Goal: Task Accomplishment & Management: Manage account settings

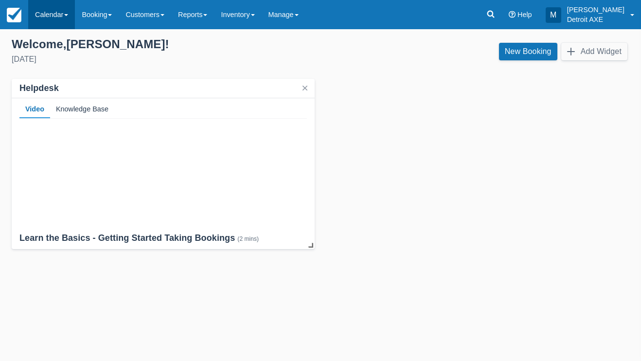
click at [56, 18] on link "Calendar" at bounding box center [51, 14] width 47 height 29
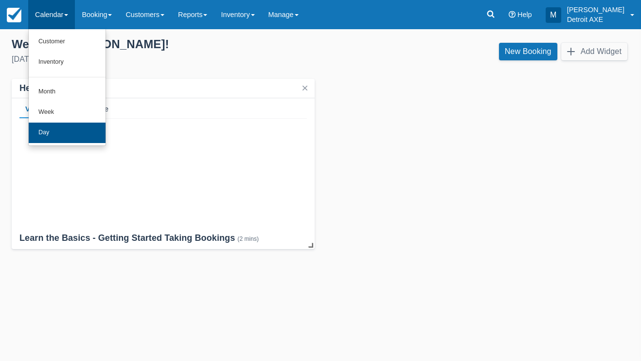
click at [63, 133] on link "Day" at bounding box center [67, 133] width 77 height 20
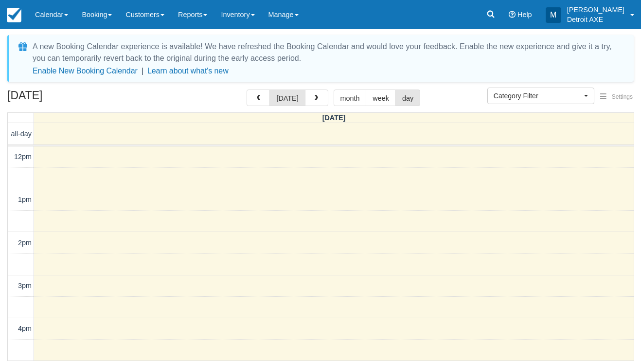
select select
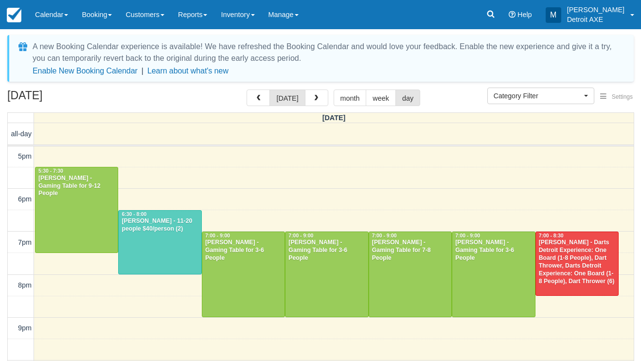
click at [569, 247] on div "[PERSON_NAME] - Darts Detroit Experience: One Board (1-8 People), Dart Thrower,…" at bounding box center [577, 262] width 77 height 46
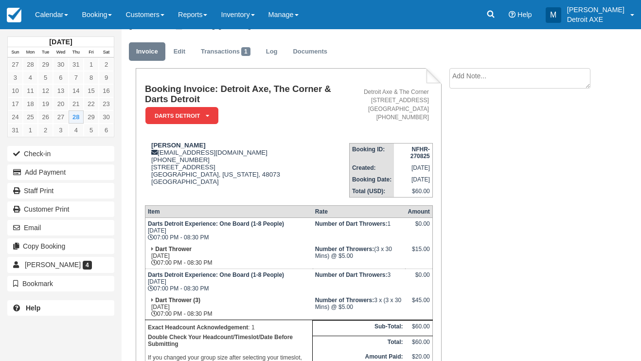
scroll to position [20, 0]
click at [53, 20] on link "Calendar" at bounding box center [51, 14] width 47 height 29
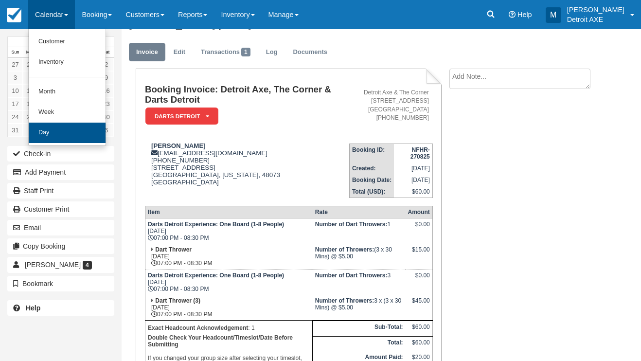
click at [67, 124] on link "Day" at bounding box center [67, 133] width 77 height 20
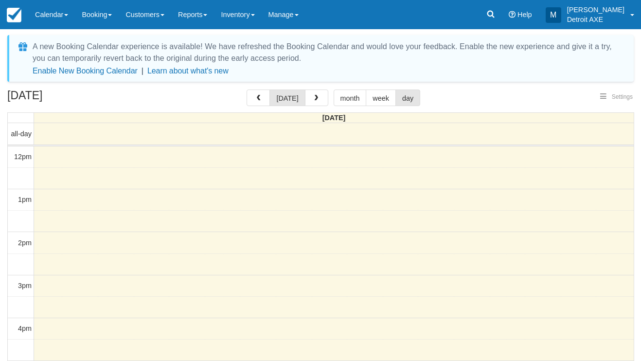
select select
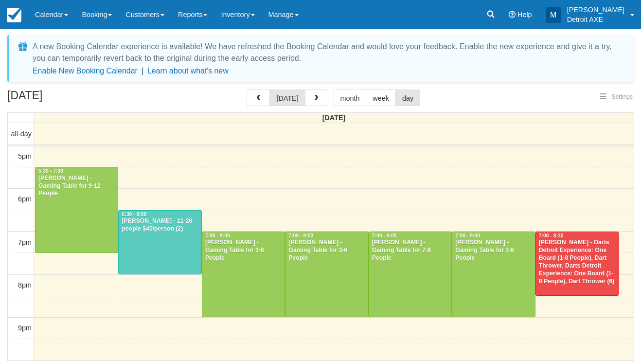
select select
click at [309, 99] on button "button" at bounding box center [316, 98] width 23 height 17
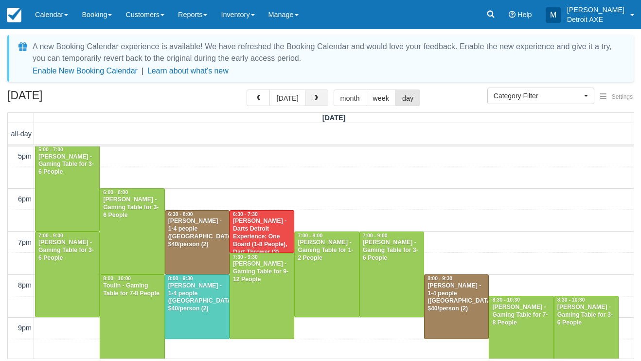
scroll to position [216, 0]
click at [184, 311] on div at bounding box center [197, 307] width 64 height 64
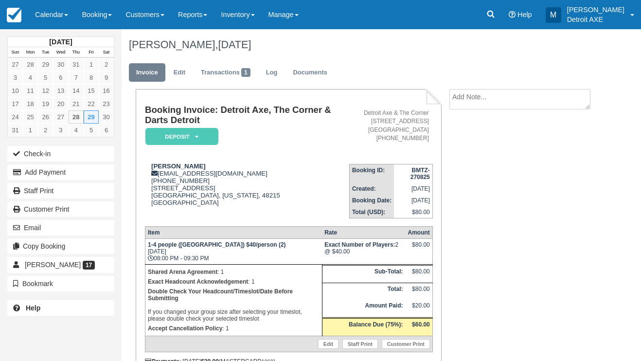
click at [179, 135] on em "Deposit" at bounding box center [182, 136] width 73 height 17
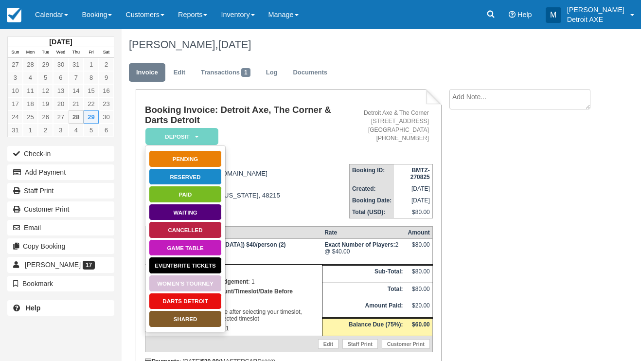
click at [177, 319] on link "SHARED" at bounding box center [185, 319] width 73 height 17
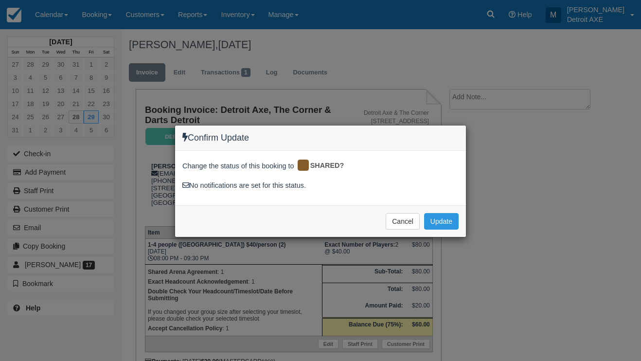
click at [433, 230] on div "Cancel Update Please wait" at bounding box center [320, 221] width 291 height 32
click at [433, 224] on button "Update" at bounding box center [441, 221] width 35 height 17
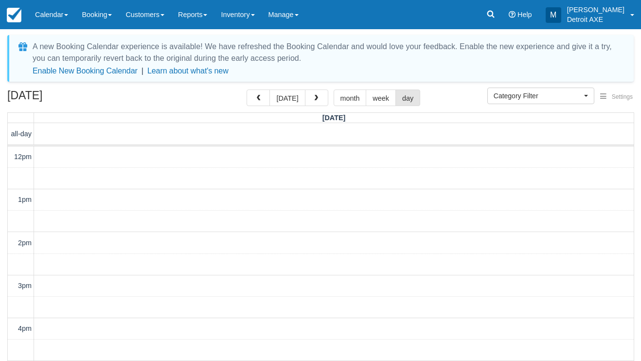
select select
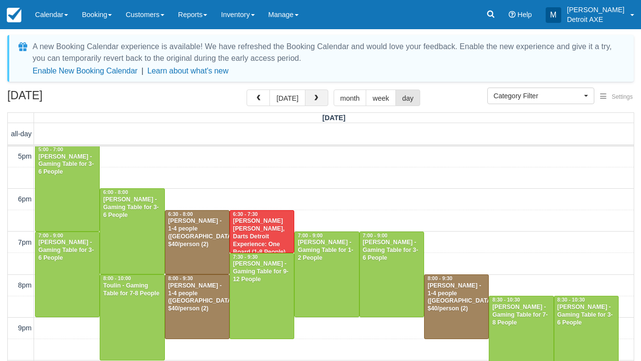
click at [314, 96] on span "button" at bounding box center [316, 98] width 7 height 7
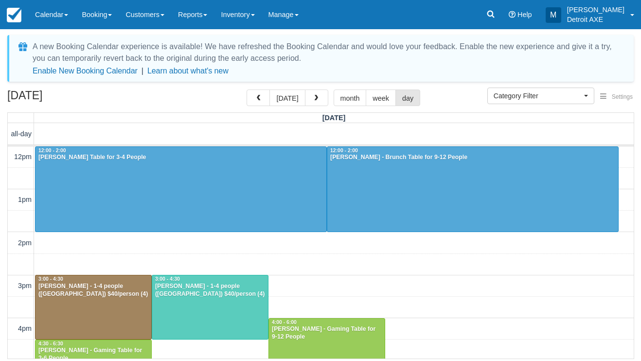
scroll to position [216, 0]
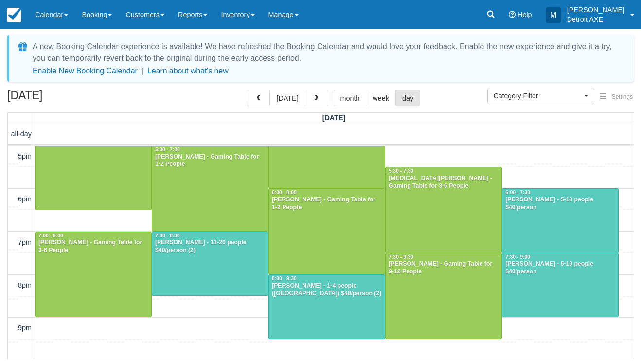
click at [284, 316] on div at bounding box center [327, 307] width 116 height 64
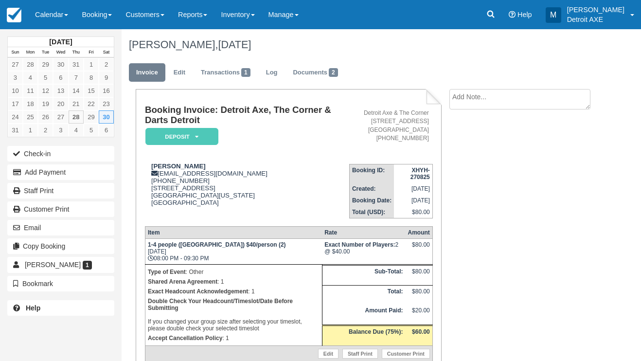
click at [182, 130] on em "Deposit" at bounding box center [182, 136] width 73 height 17
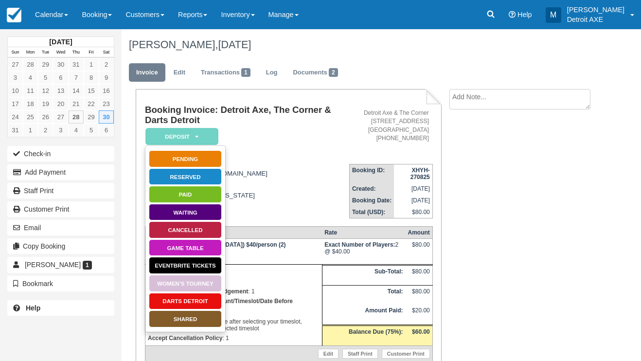
click at [183, 324] on link "SHARED" at bounding box center [185, 319] width 73 height 17
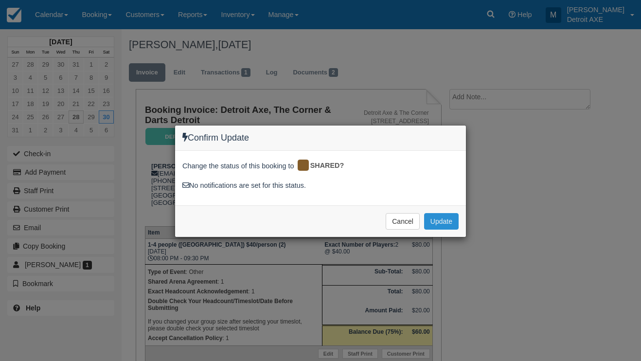
click at [447, 221] on button "Update" at bounding box center [441, 221] width 35 height 17
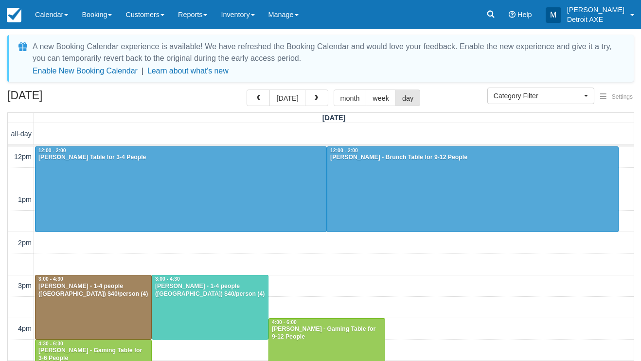
select select
click at [235, 311] on div at bounding box center [210, 307] width 116 height 64
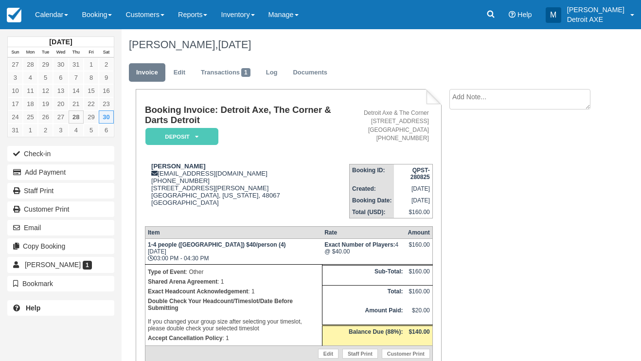
click at [204, 136] on em "Deposit" at bounding box center [182, 136] width 73 height 17
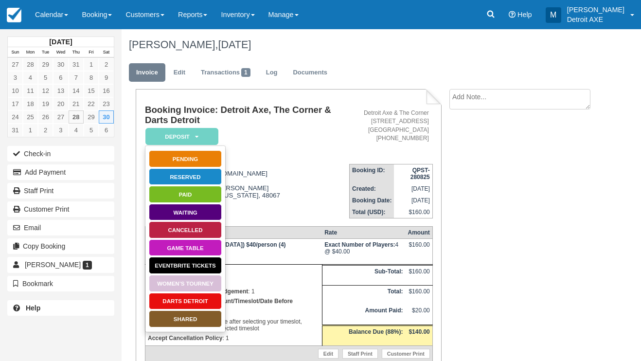
click at [173, 322] on link "SHARED" at bounding box center [185, 319] width 73 height 17
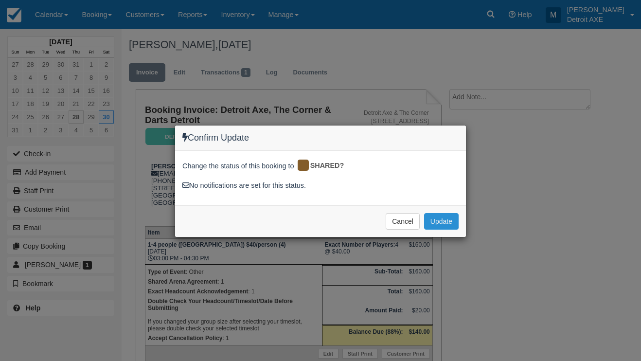
click at [452, 224] on button "Update" at bounding box center [441, 221] width 35 height 17
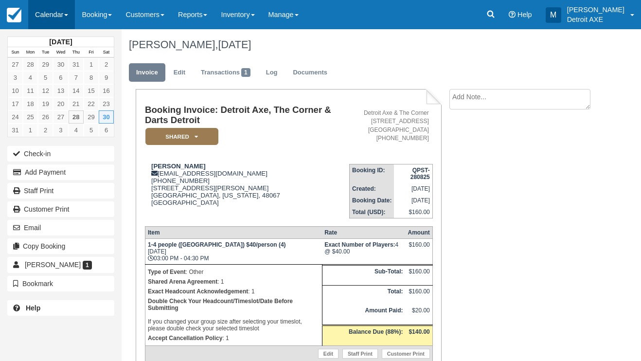
click at [51, 11] on link "Calendar" at bounding box center [51, 14] width 47 height 29
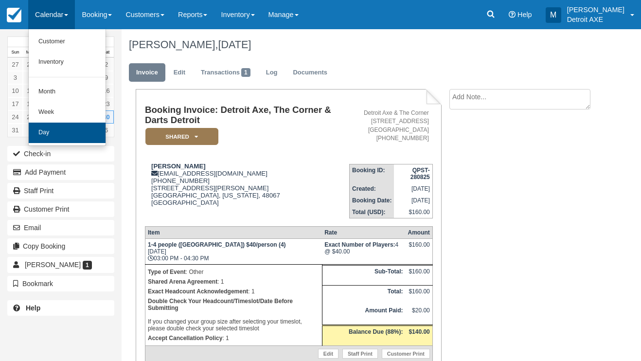
click at [62, 135] on link "Day" at bounding box center [67, 133] width 77 height 20
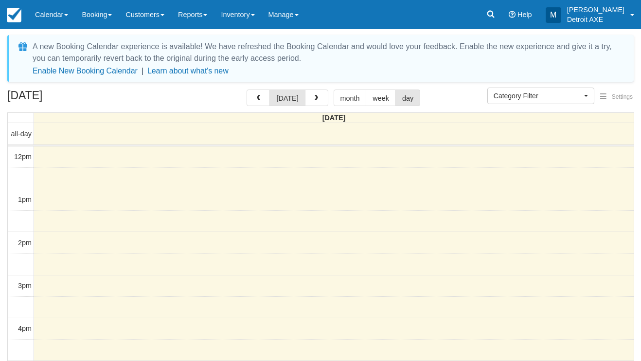
select select
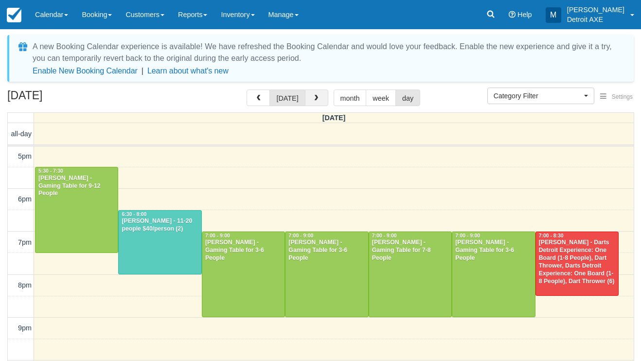
click at [313, 98] on span "button" at bounding box center [316, 98] width 7 height 7
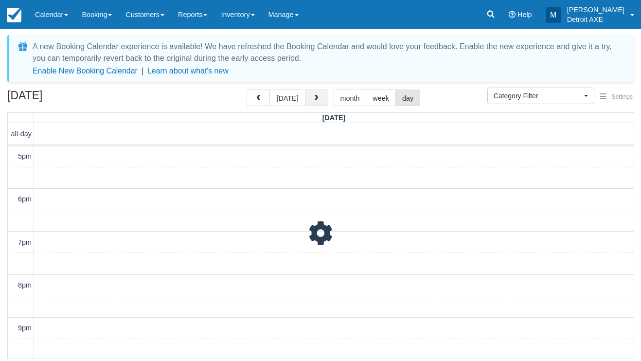
scroll to position [216, 0]
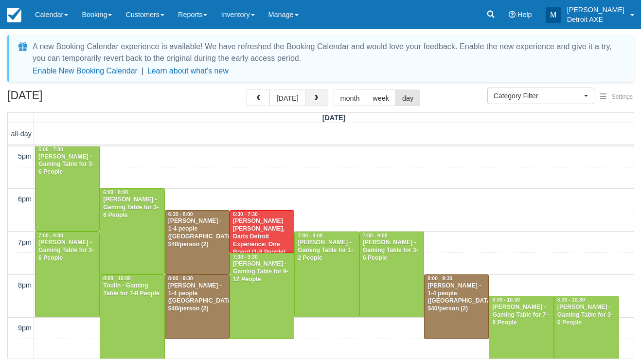
click at [313, 98] on span "button" at bounding box center [316, 98] width 7 height 7
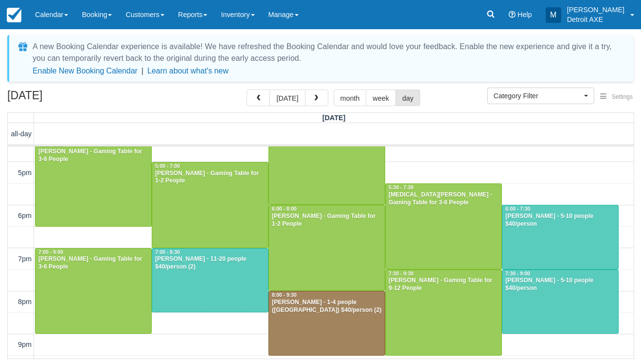
scroll to position [221, 0]
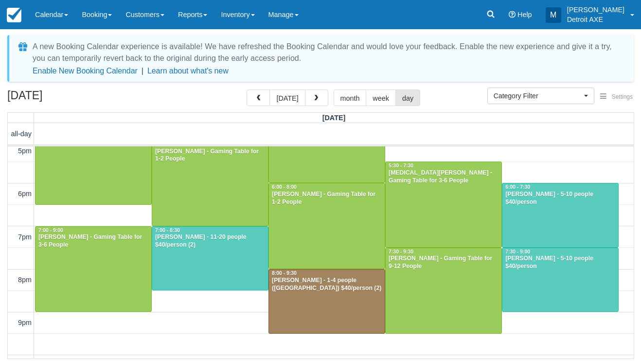
click at [340, 297] on div at bounding box center [327, 302] width 116 height 64
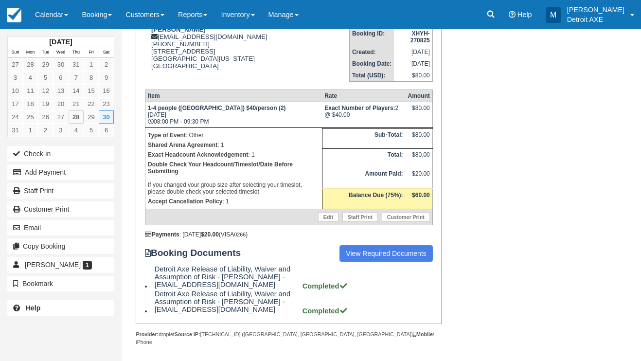
scroll to position [136, 0]
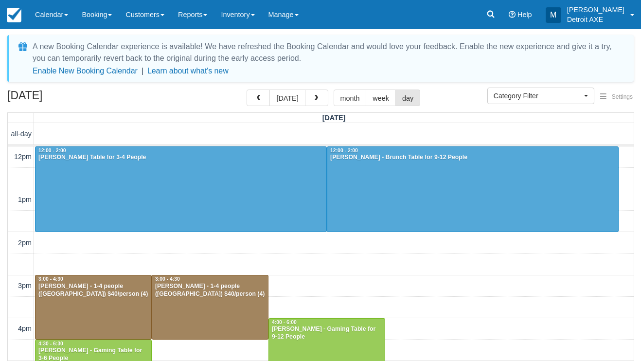
select select
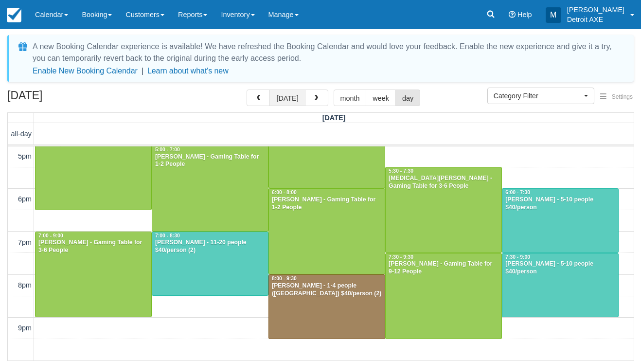
click at [293, 95] on button "[DATE]" at bounding box center [288, 98] width 36 height 17
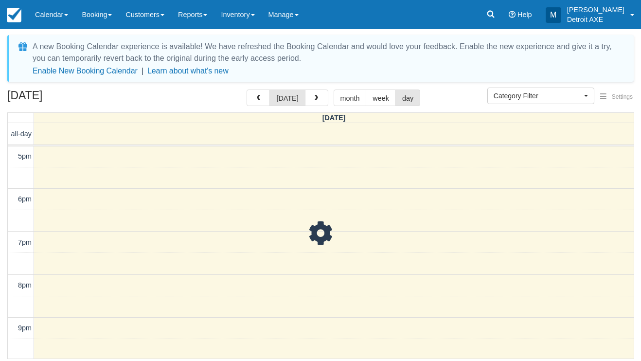
scroll to position [216, 0]
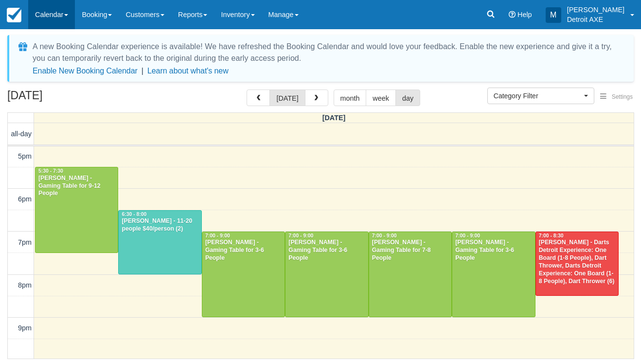
click at [63, 18] on link "Calendar" at bounding box center [51, 14] width 47 height 29
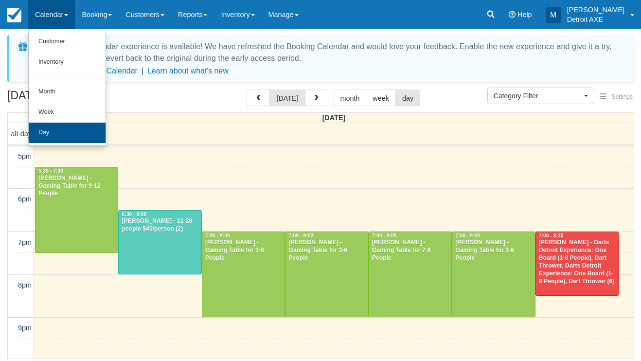
click at [59, 128] on link "Day" at bounding box center [67, 133] width 77 height 20
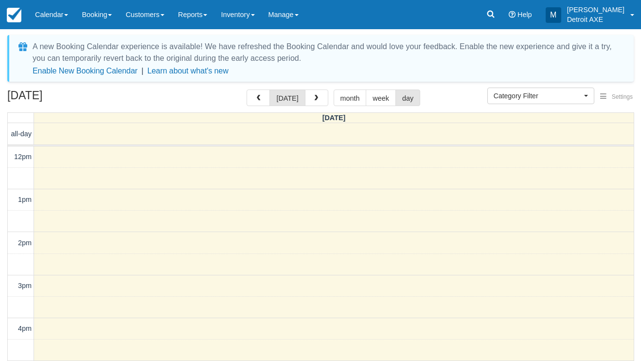
select select
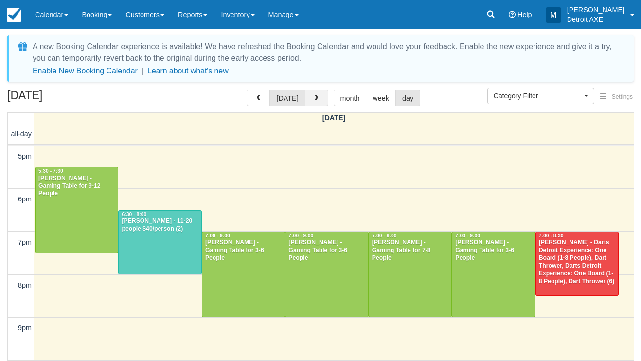
click at [313, 92] on button "button" at bounding box center [316, 98] width 23 height 17
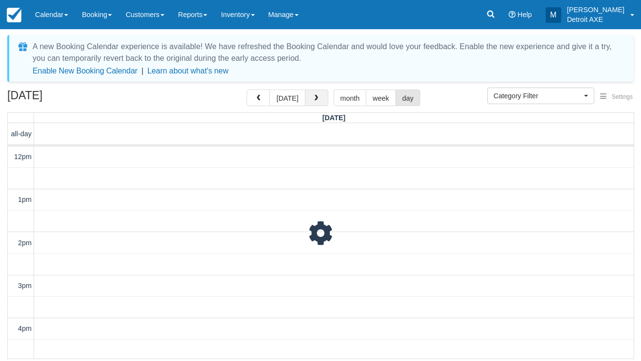
scroll to position [216, 0]
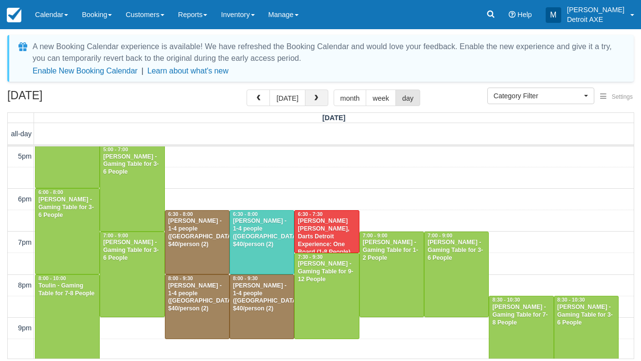
click at [313, 92] on button "button" at bounding box center [316, 98] width 23 height 17
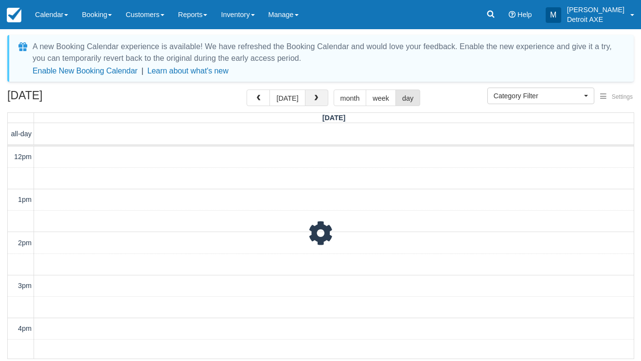
scroll to position [216, 0]
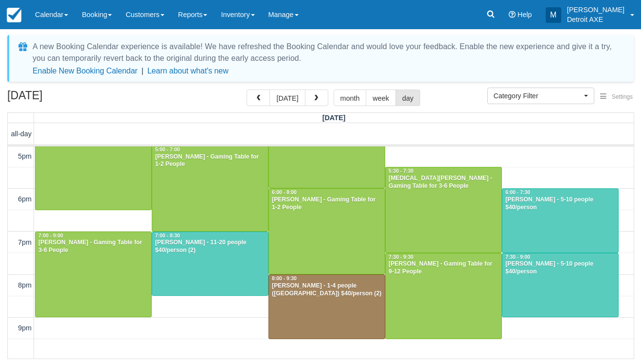
click at [328, 317] on div at bounding box center [327, 307] width 116 height 64
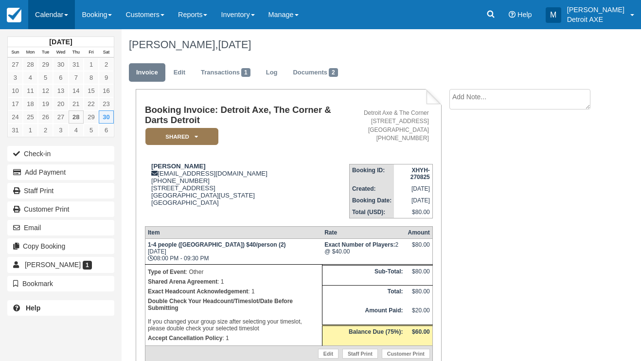
click at [66, 29] on link "Calendar" at bounding box center [51, 14] width 47 height 29
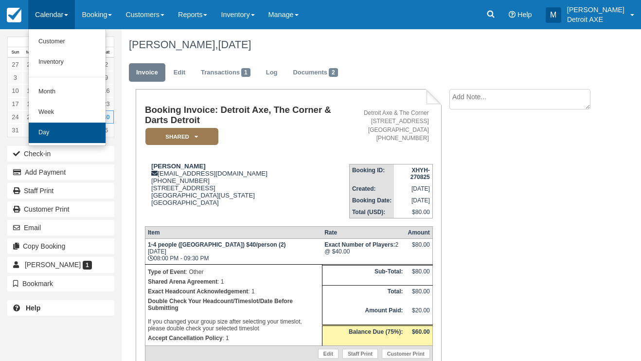
click at [66, 131] on link "Day" at bounding box center [67, 133] width 77 height 20
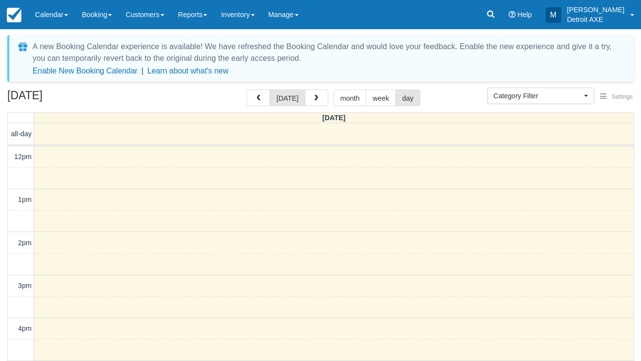
select select
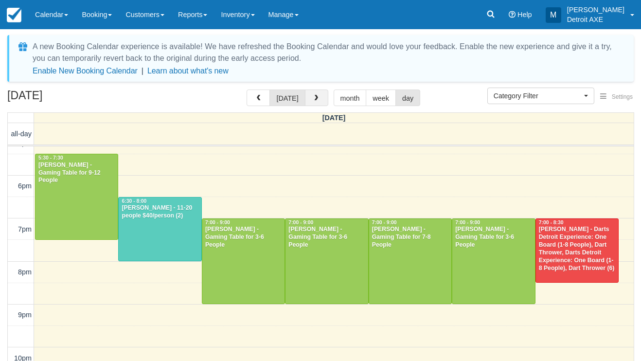
click at [317, 99] on span "button" at bounding box center [316, 98] width 7 height 7
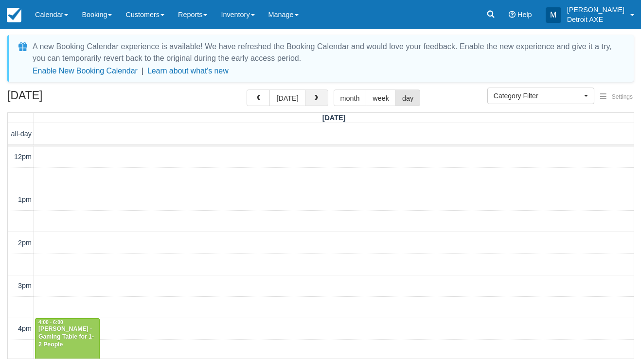
scroll to position [258, 0]
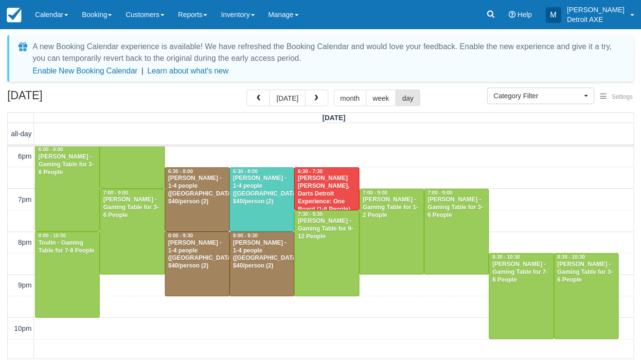
click at [262, 184] on div "[PERSON_NAME] - 1-4 people ([GEOGRAPHIC_DATA]) $40/person (2)" at bounding box center [262, 190] width 59 height 31
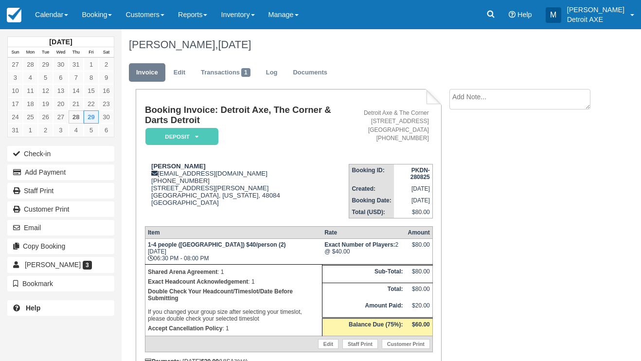
click at [197, 139] on icon at bounding box center [196, 137] width 3 height 6
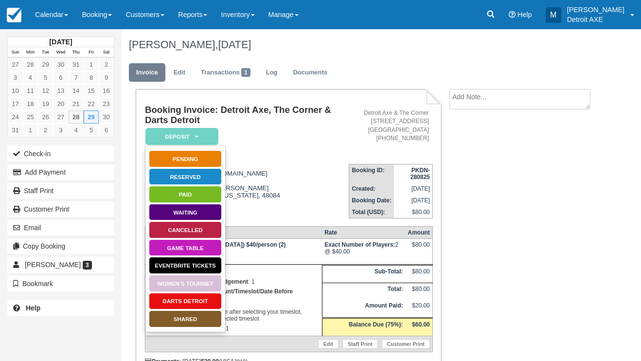
click at [181, 322] on link "SHARED" at bounding box center [185, 319] width 73 height 17
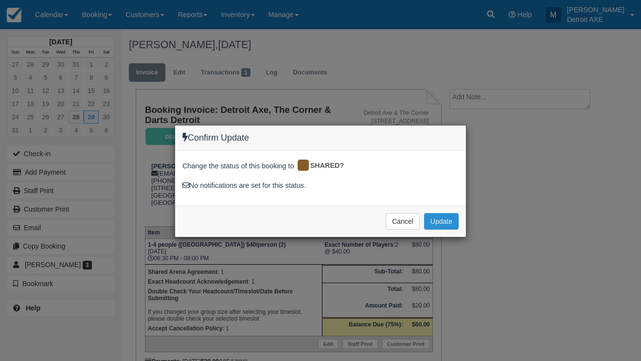
click at [453, 222] on button "Update" at bounding box center [441, 221] width 35 height 17
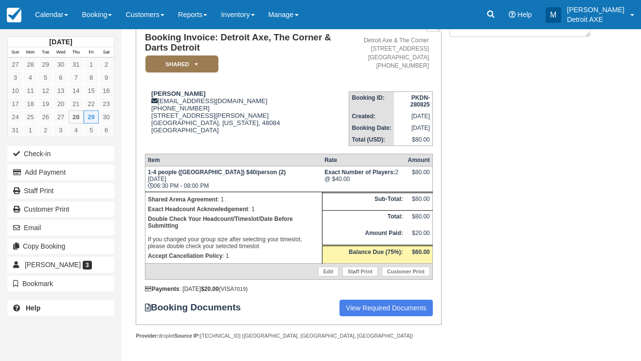
scroll to position [73, 0]
click at [48, 19] on link "Calendar" at bounding box center [51, 14] width 47 height 29
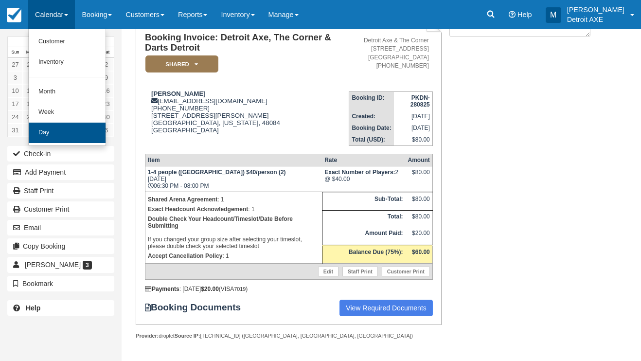
click at [73, 129] on link "Day" at bounding box center [67, 133] width 77 height 20
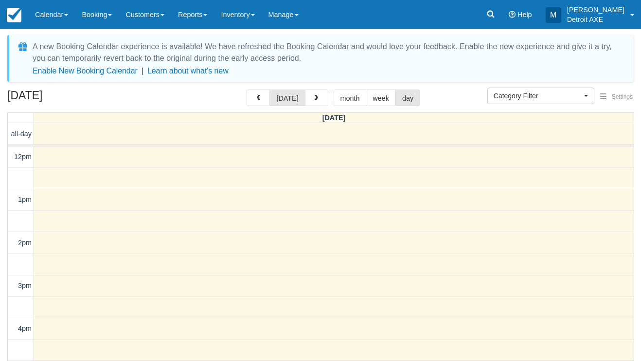
select select
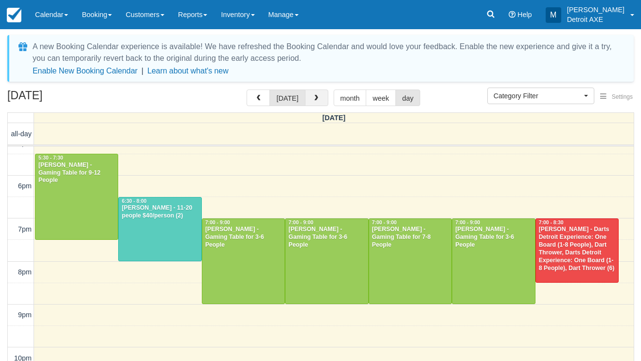
click at [318, 102] on button "button" at bounding box center [316, 98] width 23 height 17
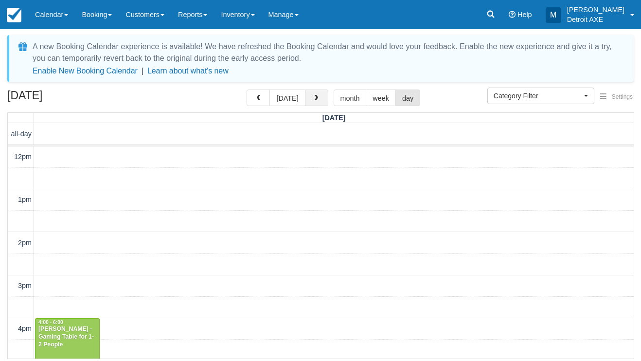
scroll to position [258, 0]
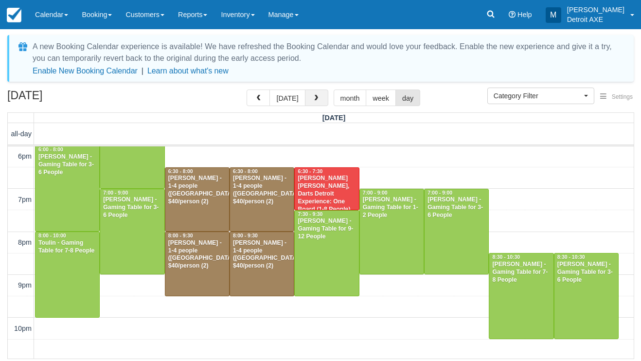
click at [318, 102] on button "button" at bounding box center [316, 98] width 23 height 17
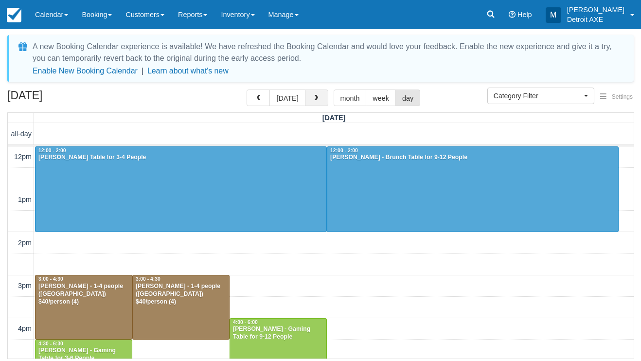
scroll to position [258, 0]
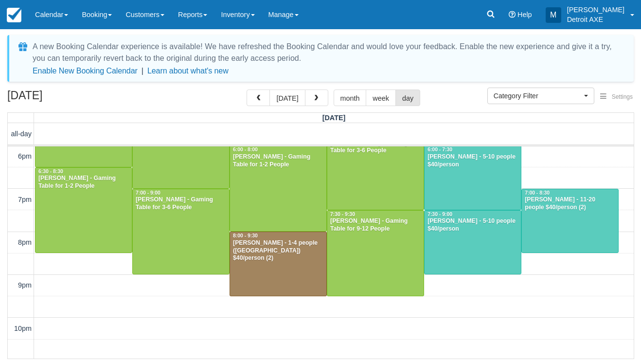
click at [258, 263] on div at bounding box center [278, 264] width 96 height 64
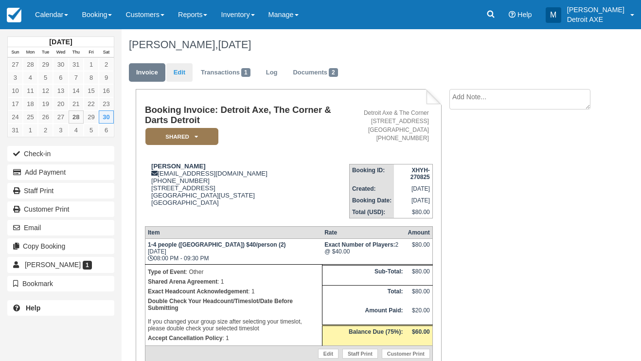
click at [182, 72] on link "Edit" at bounding box center [179, 72] width 26 height 19
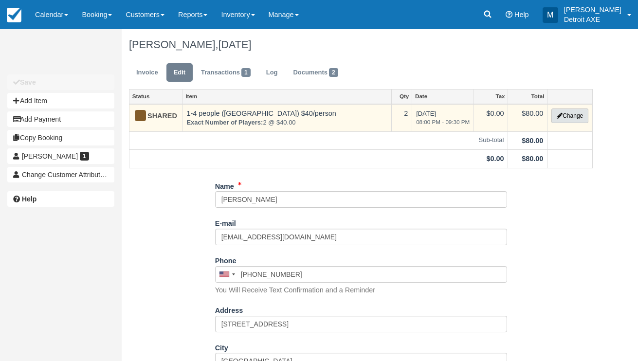
click at [560, 120] on button "Change" at bounding box center [569, 116] width 37 height 15
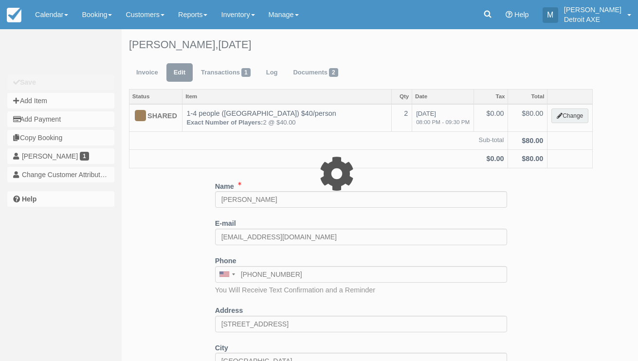
select select "14"
type input "80.00"
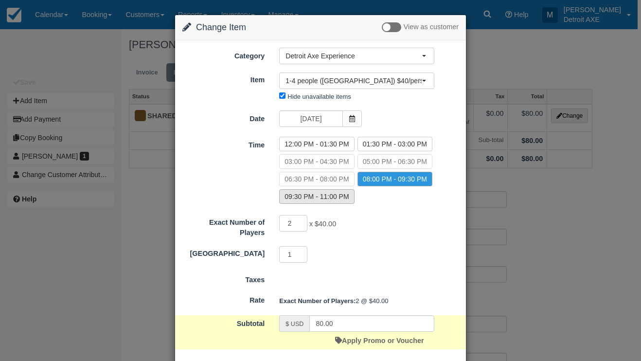
click at [325, 198] on label "09:30 PM - 11:00 PM" at bounding box center [316, 196] width 75 height 15
radio input "true"
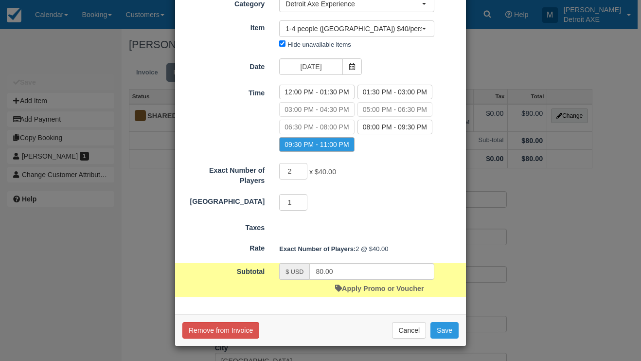
scroll to position [51, 0]
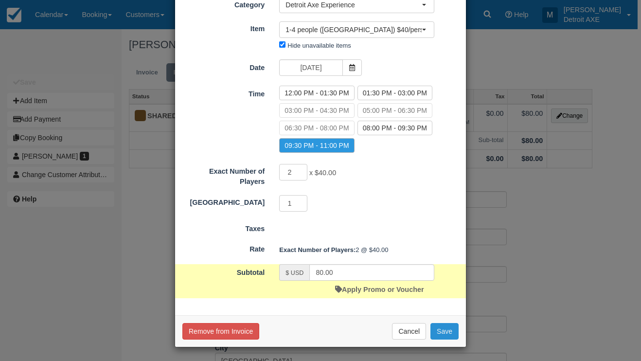
click at [446, 332] on button "Save" at bounding box center [445, 331] width 28 height 17
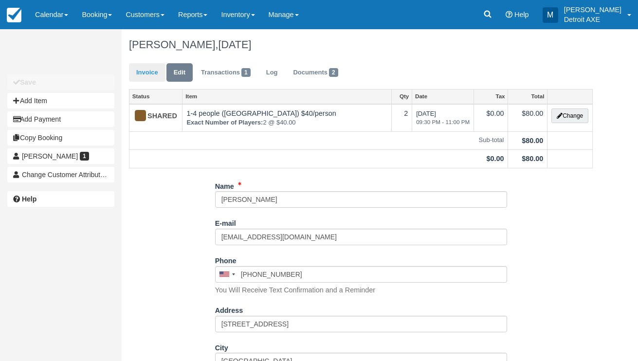
click at [150, 72] on link "Invoice" at bounding box center [147, 72] width 37 height 19
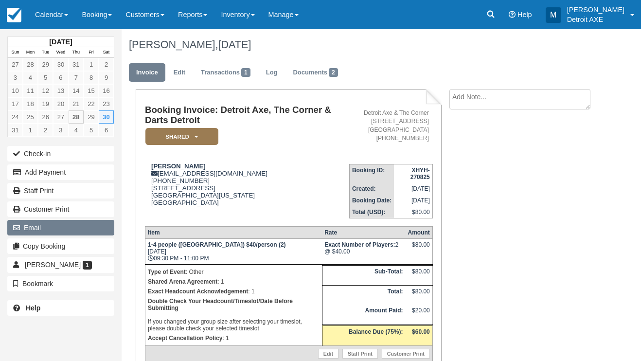
click at [53, 230] on button "Email" at bounding box center [60, 228] width 107 height 16
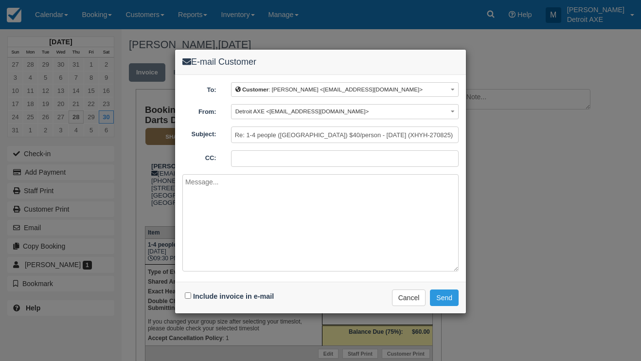
click at [190, 296] on input "Include invoice in e-mail" at bounding box center [188, 296] width 6 height 6
checkbox input "true"
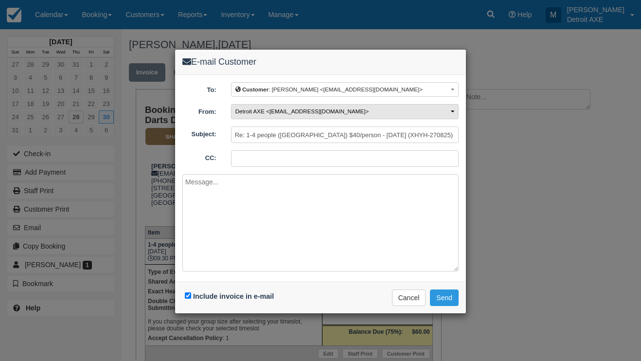
click at [358, 115] on button "Detroit AXE <ric@thecornerferndale.com>" at bounding box center [345, 111] width 228 height 15
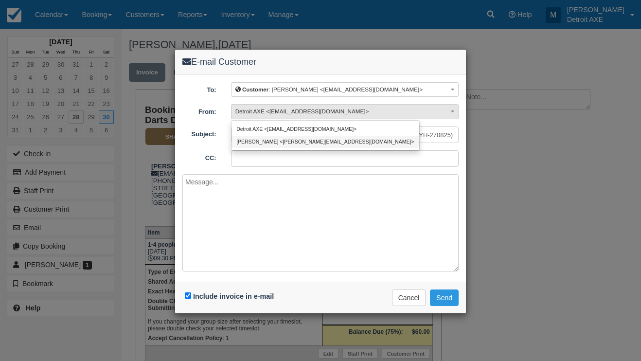
click at [322, 142] on link "Marissa <marissa@detroitaxe.com>" at bounding box center [326, 142] width 188 height 12
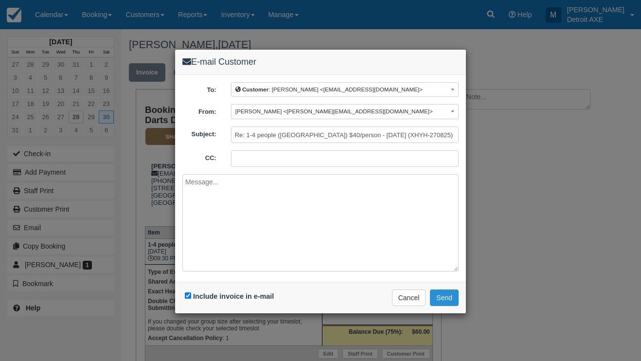
click at [451, 302] on button "Send" at bounding box center [444, 298] width 29 height 17
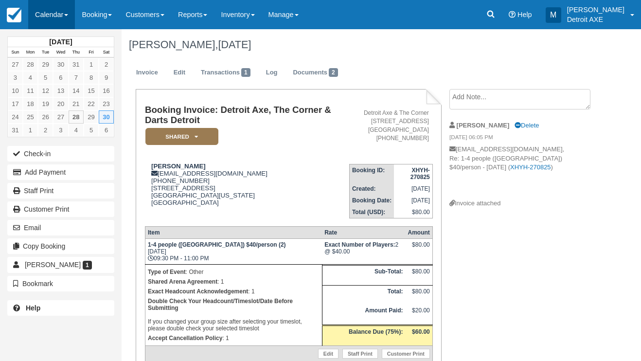
click at [59, 13] on link "Calendar" at bounding box center [51, 14] width 47 height 29
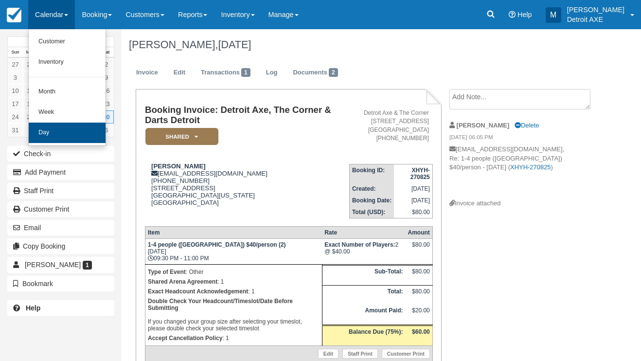
click at [80, 136] on link "Day" at bounding box center [67, 133] width 77 height 20
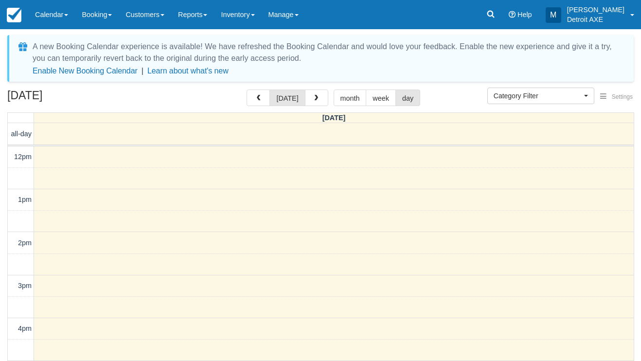
select select
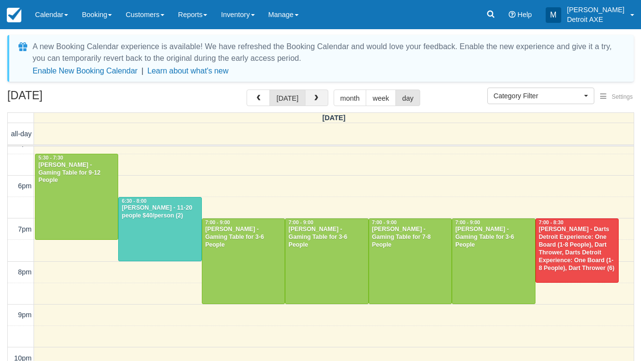
click at [316, 97] on span "button" at bounding box center [316, 98] width 7 height 7
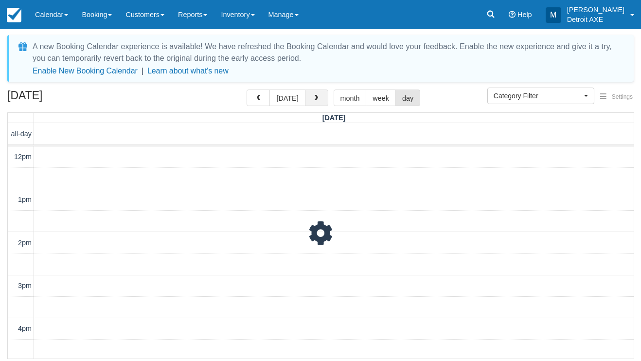
scroll to position [258, 0]
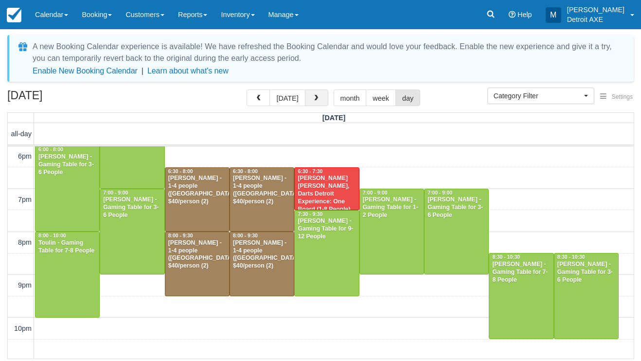
click at [316, 97] on span "button" at bounding box center [316, 98] width 7 height 7
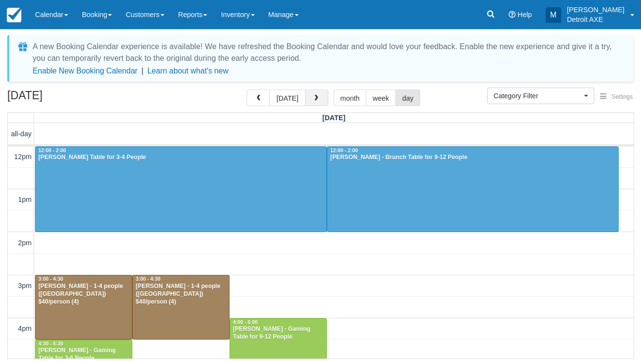
scroll to position [258, 0]
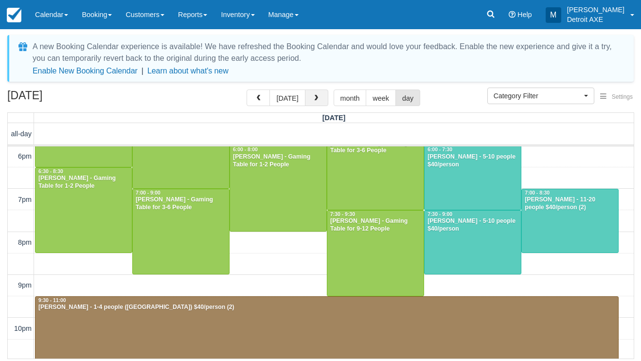
click at [316, 97] on span "button" at bounding box center [316, 98] width 7 height 7
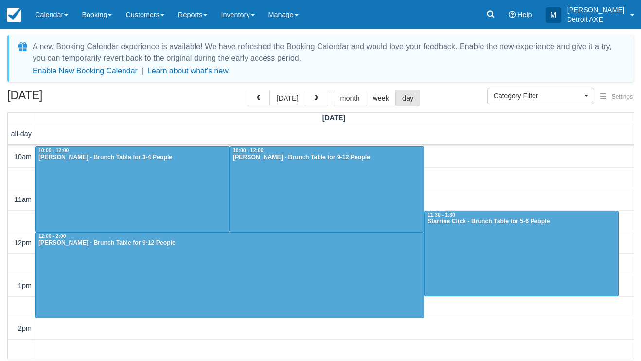
scroll to position [258, 0]
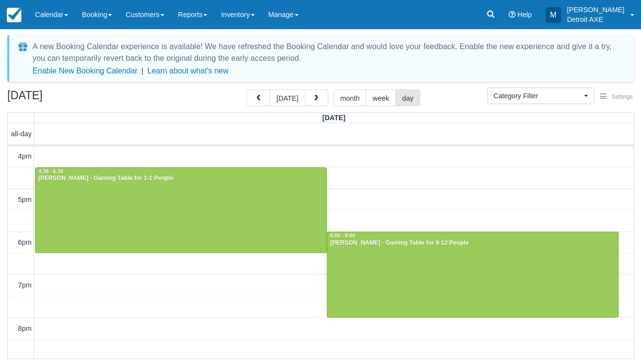
click at [316, 97] on span "button" at bounding box center [316, 98] width 7 height 7
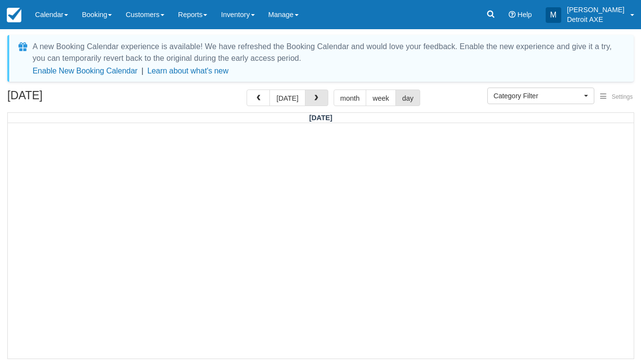
click at [316, 97] on span "button" at bounding box center [316, 98] width 7 height 7
click at [323, 98] on button "button" at bounding box center [316, 98] width 23 height 17
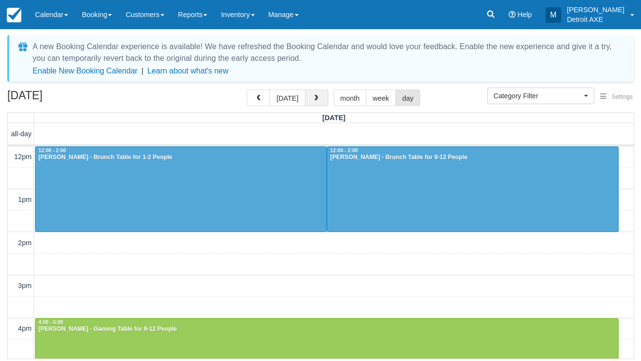
click at [323, 98] on button "button" at bounding box center [316, 98] width 23 height 17
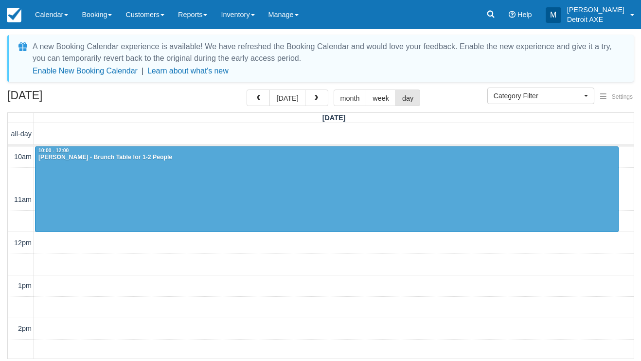
click at [323, 98] on button "button" at bounding box center [316, 98] width 23 height 17
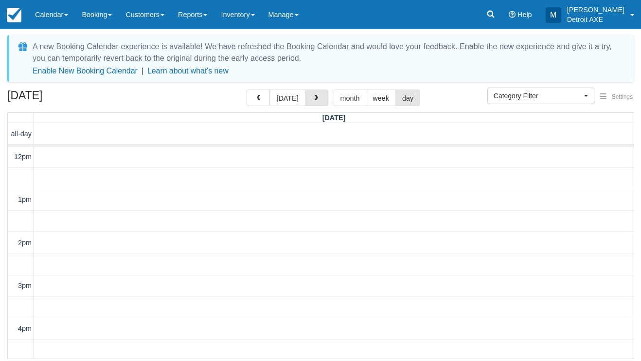
click at [323, 98] on button "button" at bounding box center [316, 98] width 23 height 17
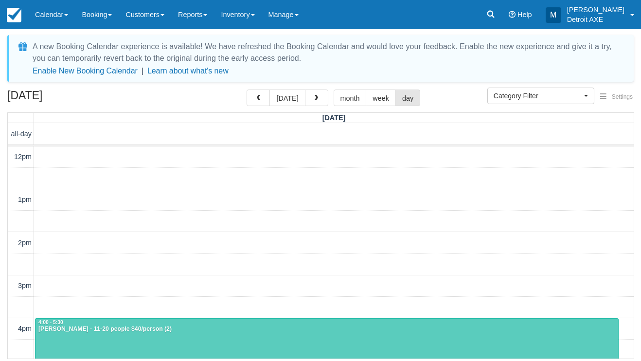
scroll to position [258, 0]
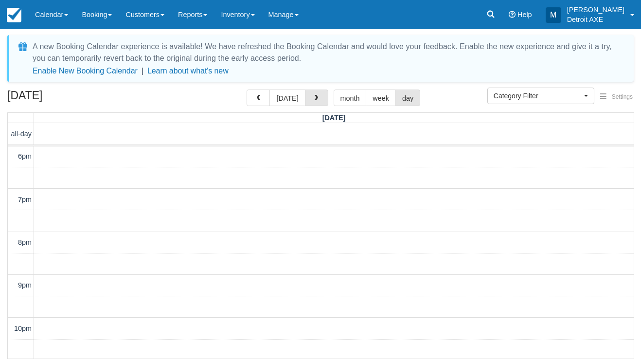
click at [323, 98] on button "button" at bounding box center [316, 98] width 23 height 17
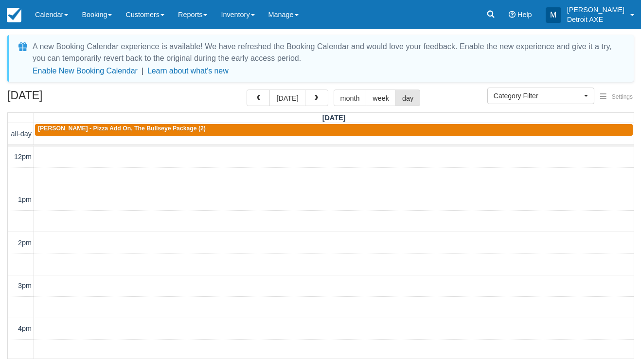
click at [323, 98] on button "button" at bounding box center [316, 98] width 23 height 17
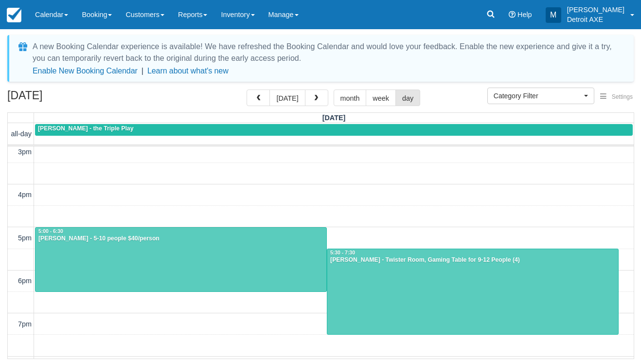
scroll to position [134, 0]
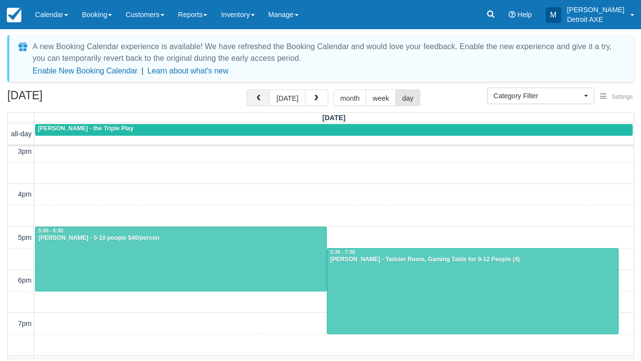
click at [266, 98] on button "button" at bounding box center [258, 98] width 23 height 17
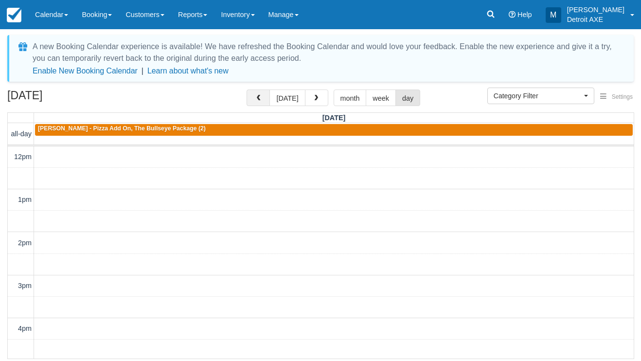
scroll to position [258, 0]
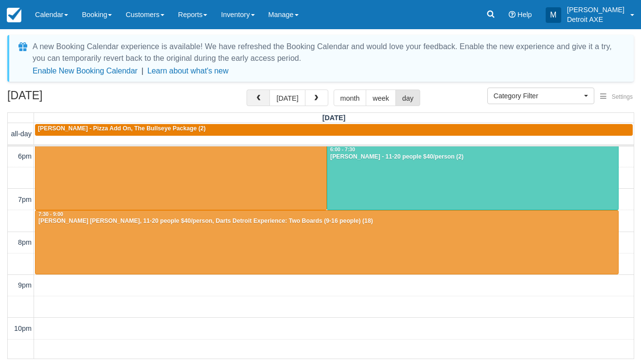
click at [266, 98] on button "button" at bounding box center [258, 98] width 23 height 17
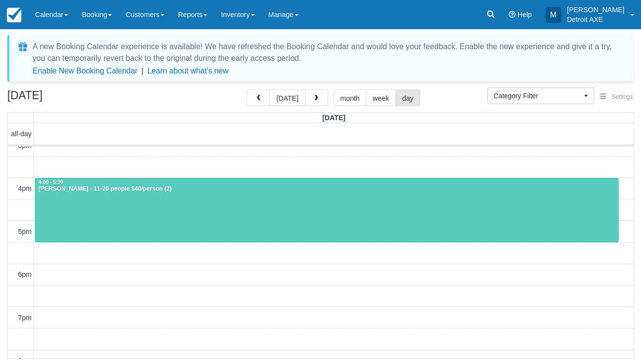
scroll to position [140, 0]
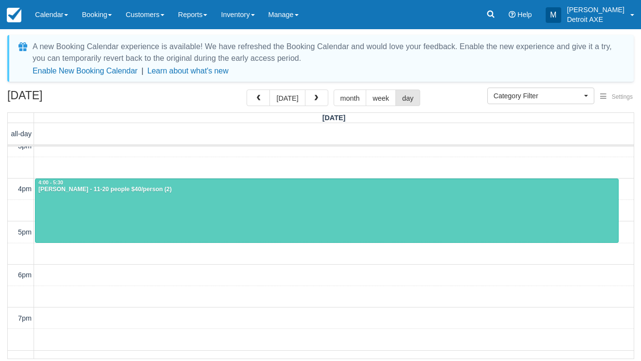
click at [188, 213] on div at bounding box center [327, 211] width 583 height 64
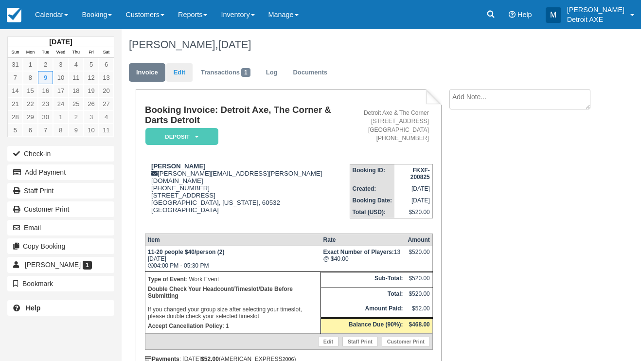
click at [183, 71] on link "Edit" at bounding box center [179, 72] width 26 height 19
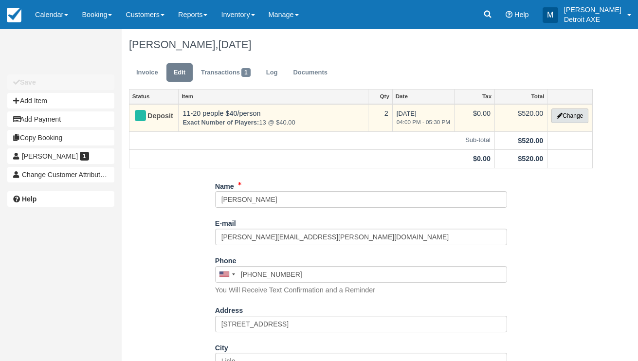
click at [568, 117] on button "Change" at bounding box center [569, 116] width 37 height 15
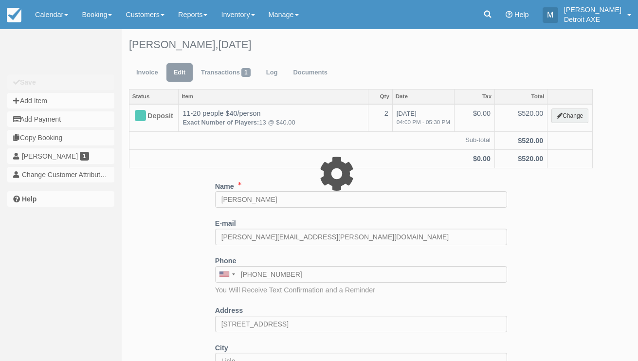
select select "14"
type input "520.00"
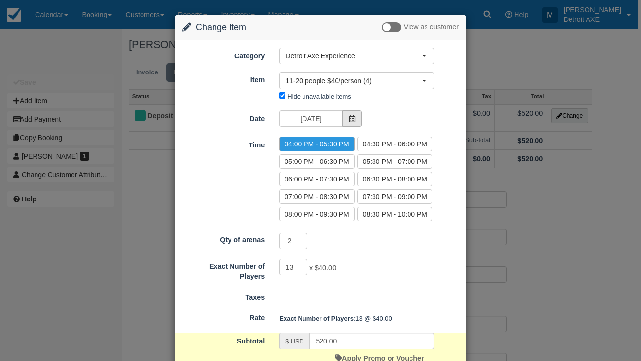
click at [350, 118] on icon at bounding box center [352, 118] width 7 height 7
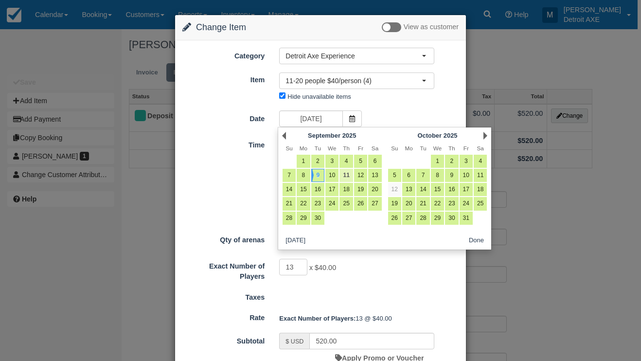
click at [346, 176] on link "11" at bounding box center [346, 175] width 13 height 13
type input "09/11/25"
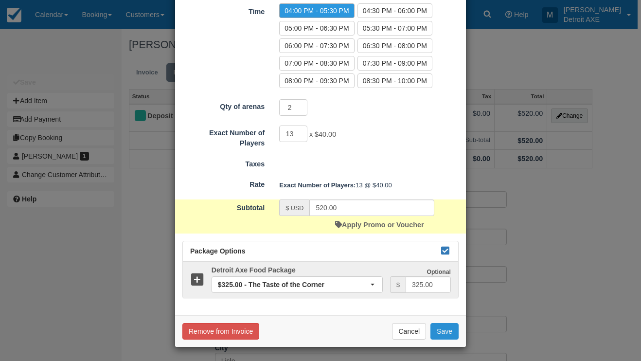
scroll to position [133, 0]
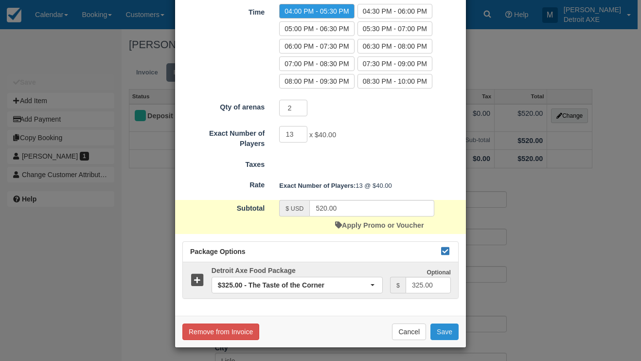
click at [443, 329] on button "Save" at bounding box center [445, 332] width 28 height 17
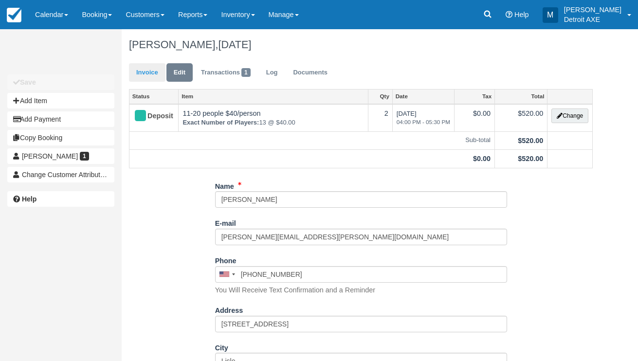
click at [149, 75] on link "Invoice" at bounding box center [147, 72] width 37 height 19
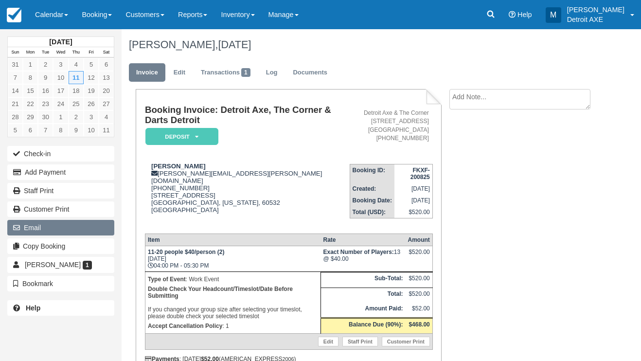
click at [55, 225] on button "Email" at bounding box center [60, 228] width 107 height 16
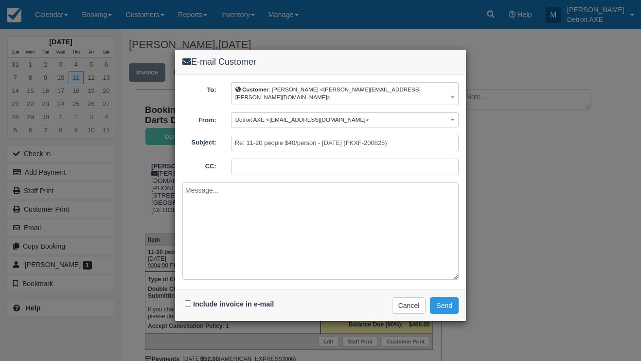
click at [189, 300] on input "Include invoice in e-mail" at bounding box center [188, 303] width 6 height 6
checkbox input "true"
click at [330, 112] on button "Detroit AXE <ric@thecornerferndale.com>" at bounding box center [345, 119] width 228 height 15
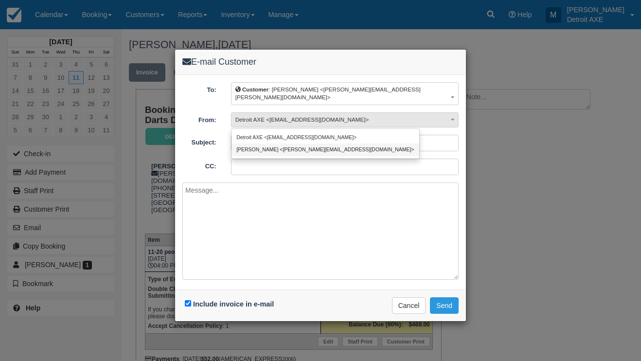
click at [303, 144] on link "Marissa <marissa@detroitaxe.com>" at bounding box center [326, 150] width 188 height 12
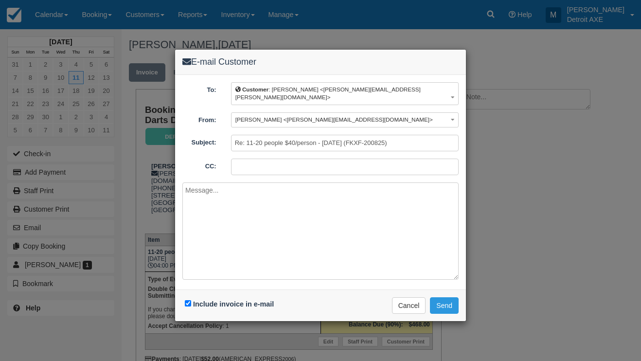
click at [366, 224] on textarea at bounding box center [321, 231] width 276 height 97
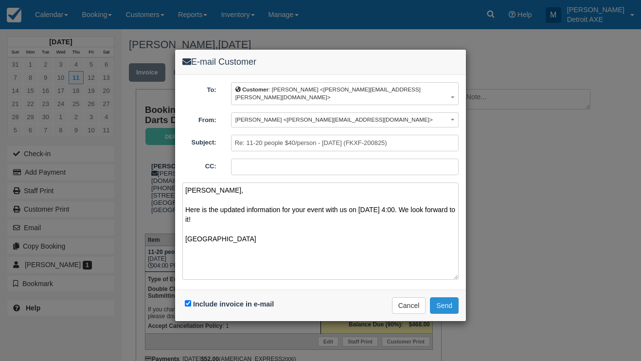
type textarea "Michael, Here is the updated information for your event with us on September 11…"
click at [436, 297] on button "Send" at bounding box center [444, 305] width 29 height 17
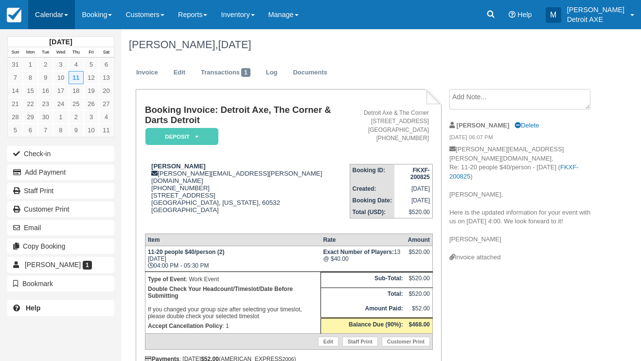
click at [61, 15] on link "Calendar" at bounding box center [51, 14] width 47 height 29
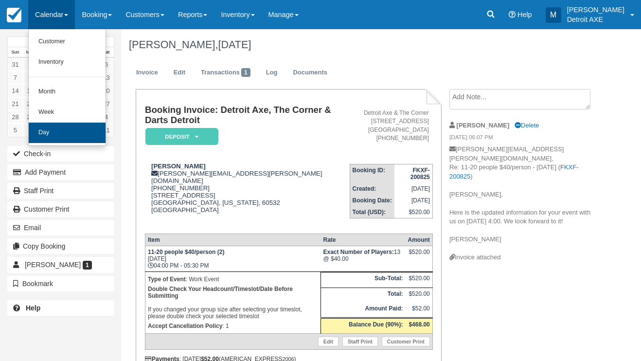
click at [67, 128] on link "Day" at bounding box center [67, 133] width 77 height 20
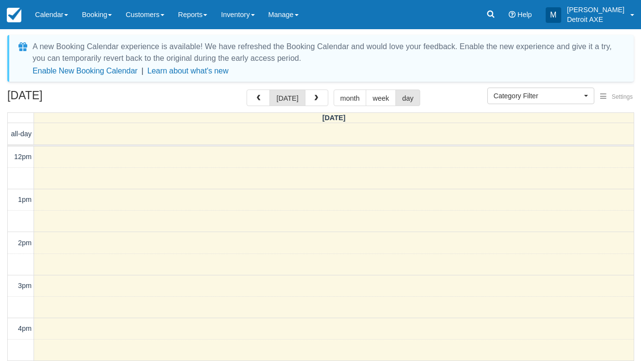
select select
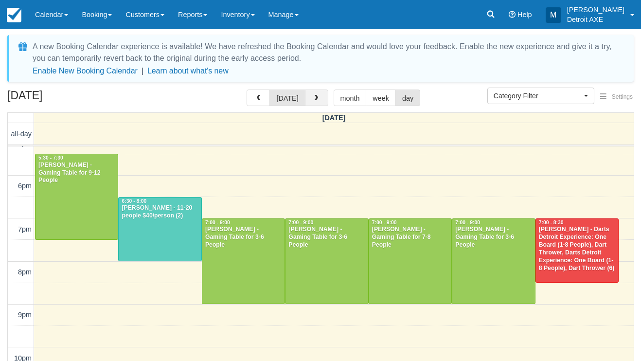
click at [315, 99] on span "button" at bounding box center [316, 98] width 7 height 7
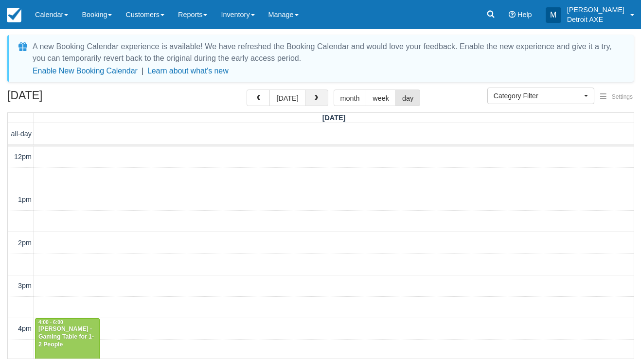
click at [315, 99] on span "button" at bounding box center [316, 98] width 7 height 7
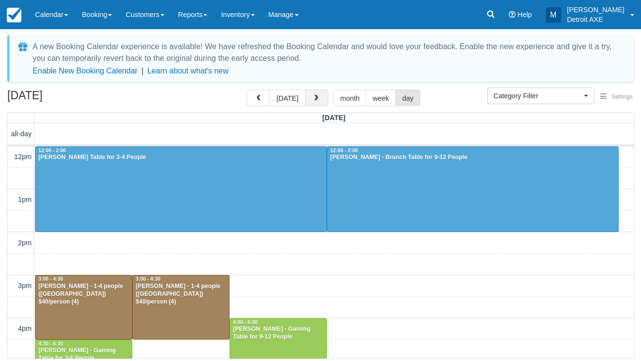
click at [315, 99] on span "button" at bounding box center [316, 98] width 7 height 7
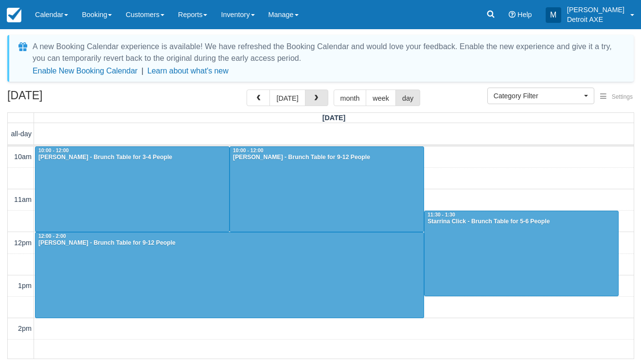
click at [315, 99] on span "button" at bounding box center [316, 98] width 7 height 7
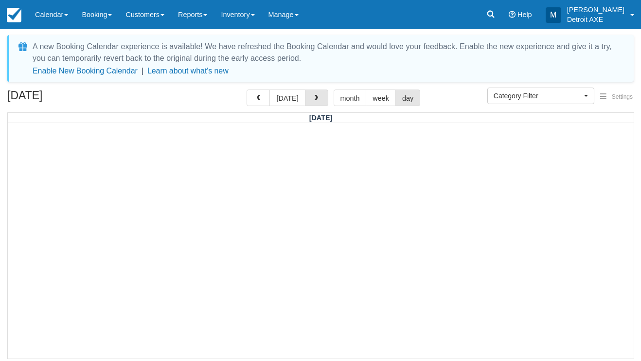
click at [315, 99] on span "button" at bounding box center [316, 98] width 7 height 7
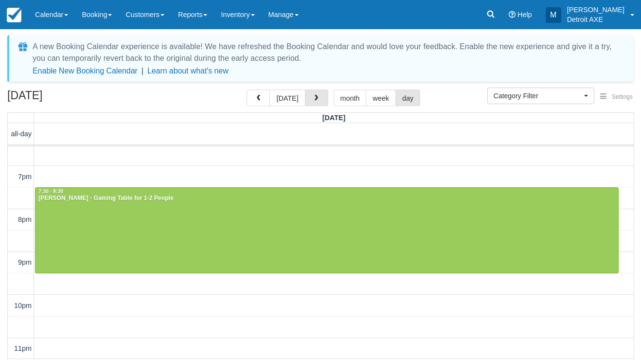
click at [315, 99] on span "button" at bounding box center [316, 98] width 7 height 7
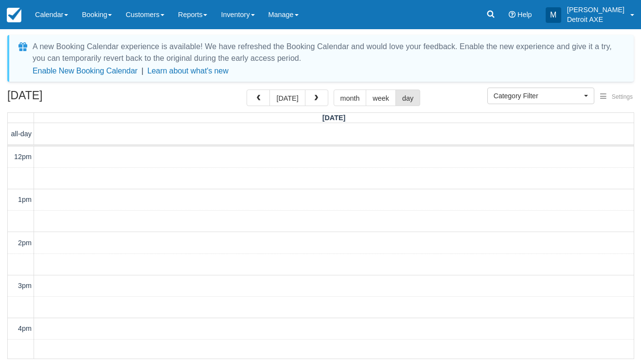
scroll to position [281, 0]
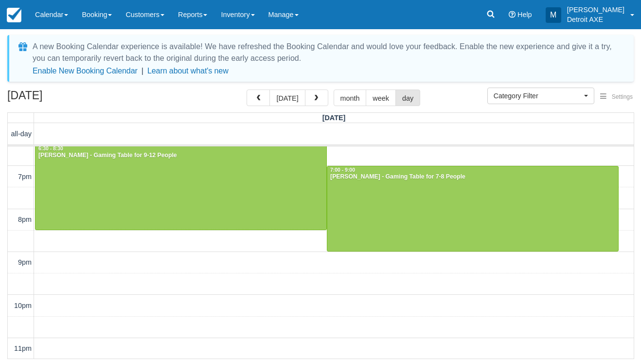
click at [315, 99] on span "button" at bounding box center [316, 98] width 7 height 7
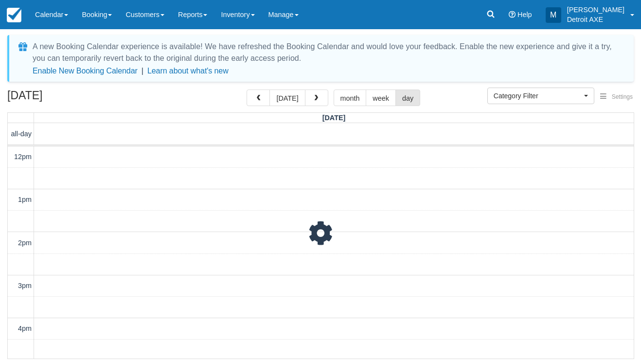
scroll to position [281, 0]
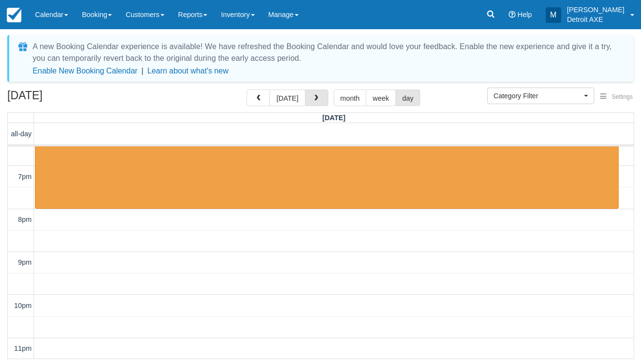
click at [315, 99] on span "button" at bounding box center [316, 98] width 7 height 7
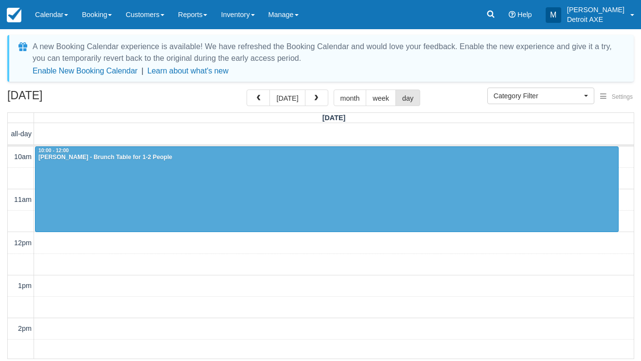
click at [315, 99] on span "button" at bounding box center [316, 98] width 7 height 7
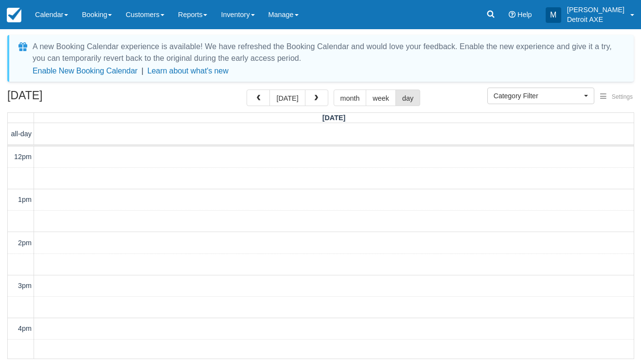
click at [315, 99] on span "button" at bounding box center [316, 98] width 7 height 7
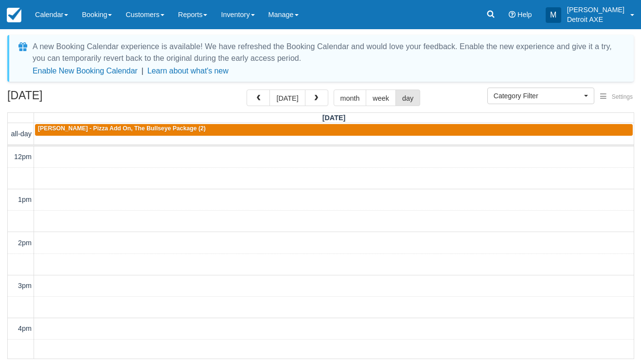
scroll to position [258, 0]
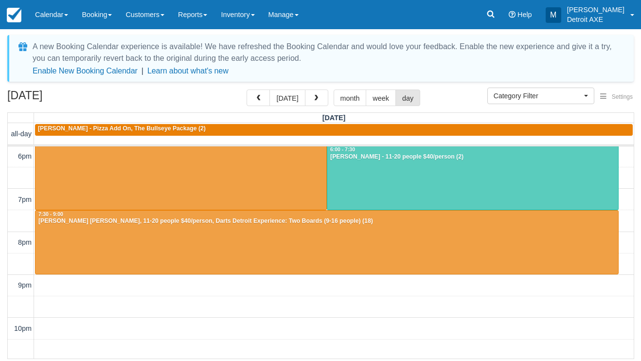
click at [315, 99] on span "button" at bounding box center [316, 98] width 7 height 7
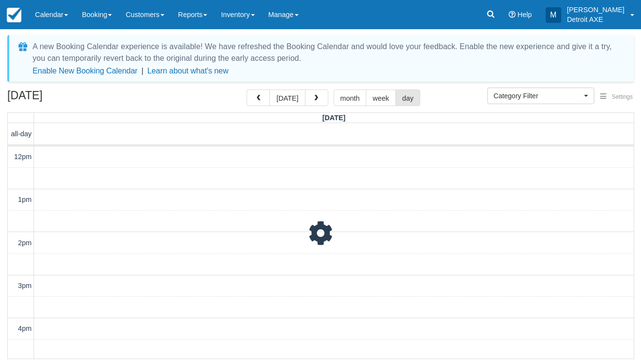
scroll to position [258, 0]
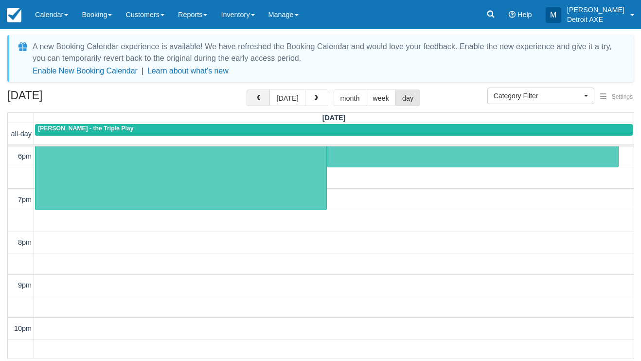
click at [257, 95] on span "button" at bounding box center [258, 98] width 7 height 7
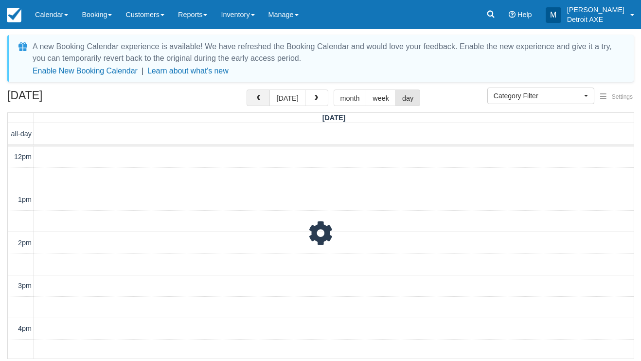
scroll to position [258, 0]
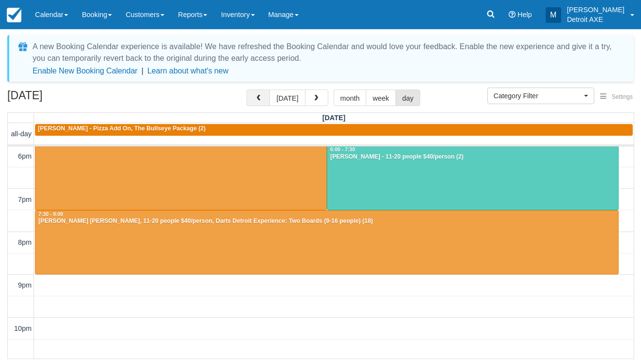
click at [257, 95] on span "button" at bounding box center [258, 98] width 7 height 7
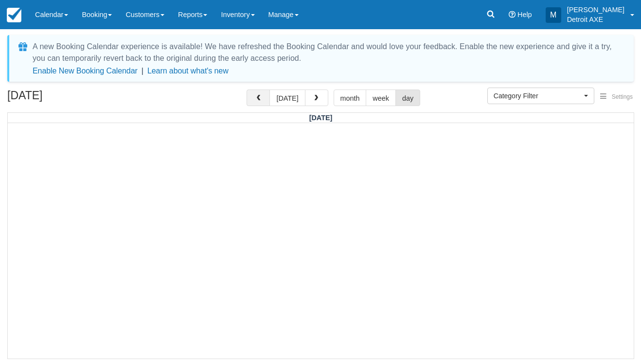
click at [257, 95] on span "button" at bounding box center [258, 98] width 7 height 7
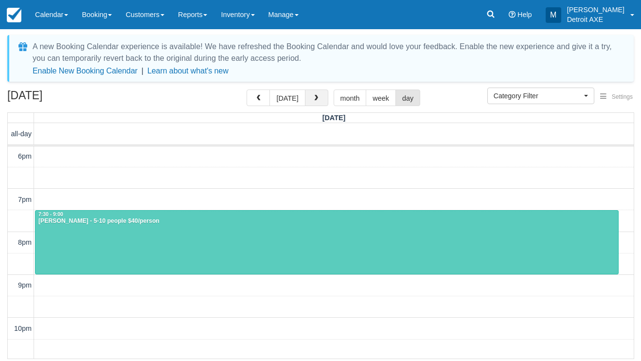
click at [313, 97] on span "button" at bounding box center [316, 98] width 7 height 7
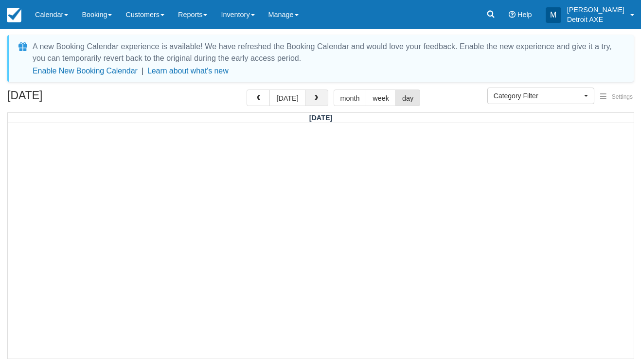
click at [316, 99] on span "button" at bounding box center [316, 98] width 7 height 7
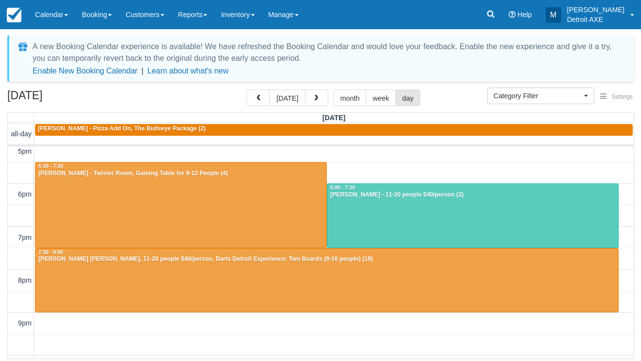
scroll to position [221, 0]
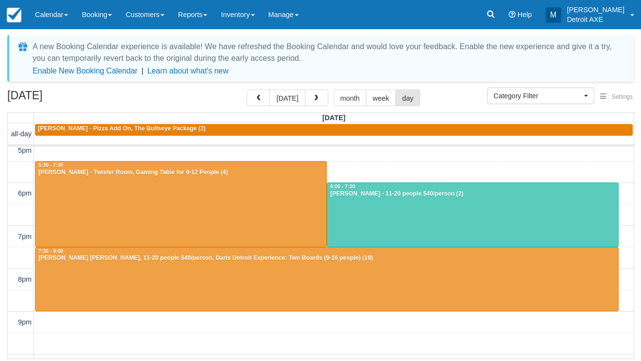
click at [398, 220] on div at bounding box center [473, 215] width 291 height 64
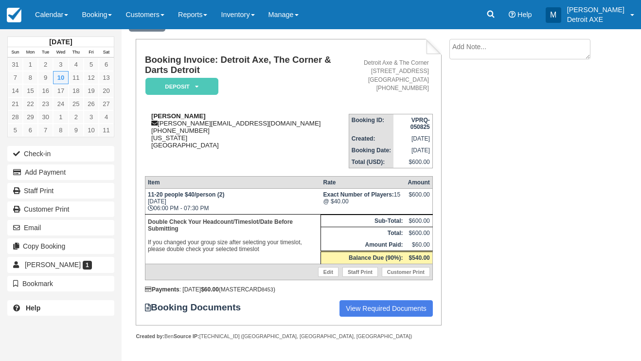
scroll to position [49, 0]
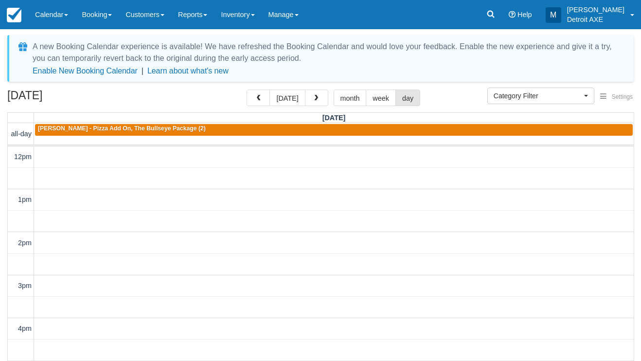
select select
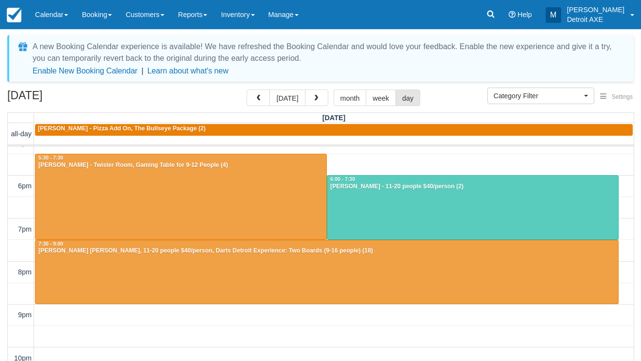
click at [216, 274] on div at bounding box center [327, 272] width 583 height 64
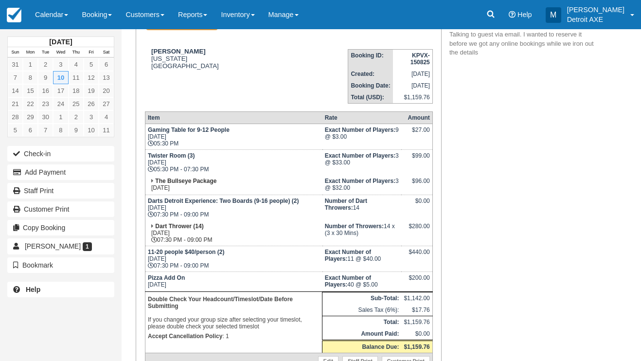
scroll to position [116, 0]
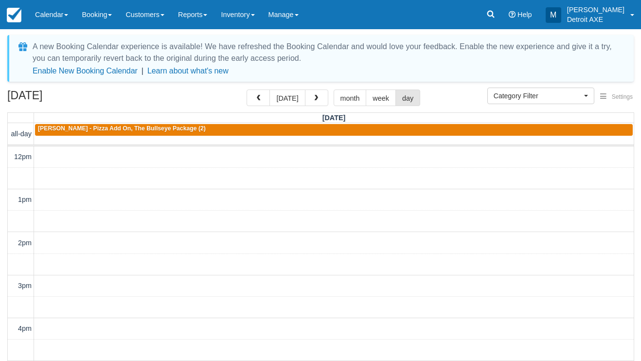
select select
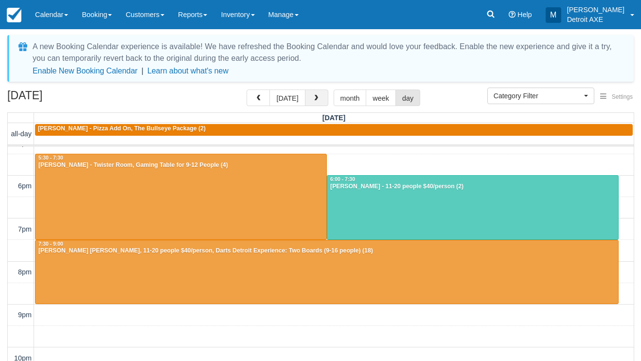
click at [317, 94] on button "button" at bounding box center [316, 98] width 23 height 17
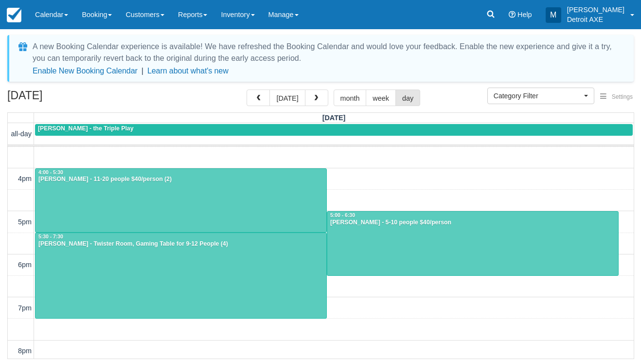
scroll to position [146, 0]
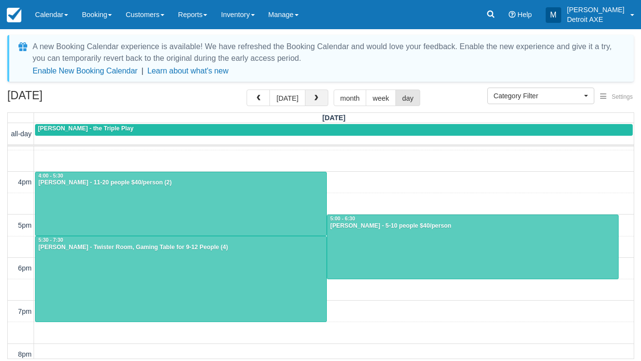
click at [311, 106] on button "button" at bounding box center [316, 98] width 23 height 17
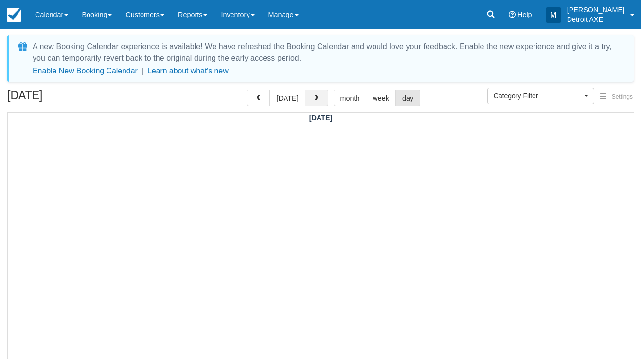
click at [313, 99] on span "button" at bounding box center [316, 98] width 7 height 7
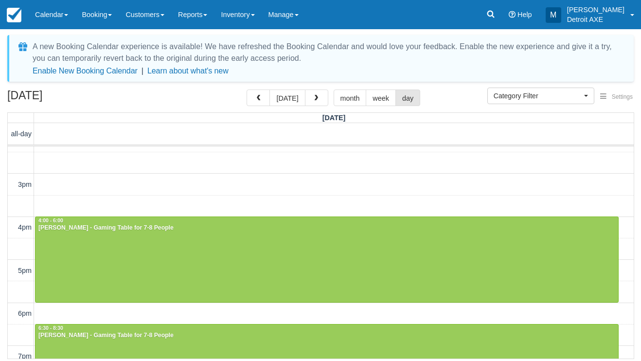
scroll to position [188, 0]
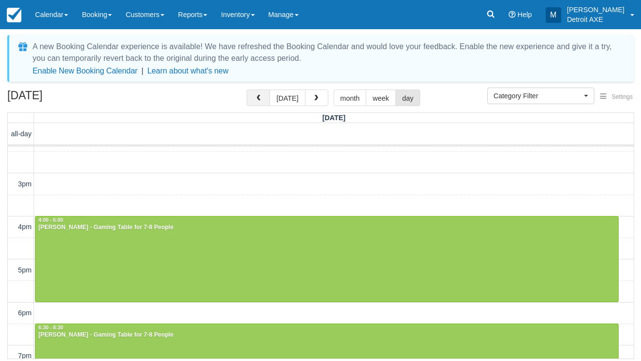
click at [260, 97] on span "button" at bounding box center [258, 98] width 7 height 7
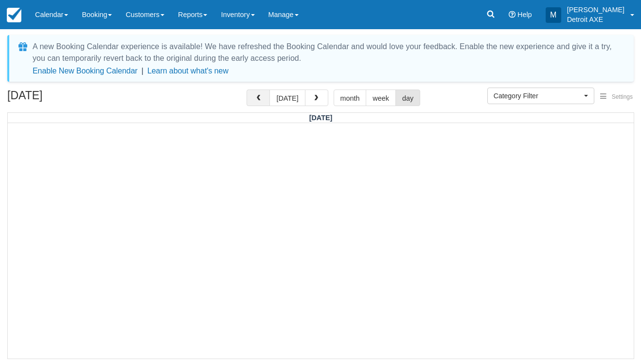
click at [259, 105] on button "button" at bounding box center [258, 98] width 23 height 17
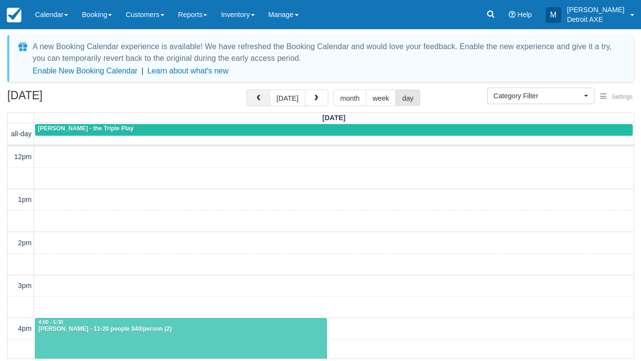
click at [259, 105] on button "button" at bounding box center [258, 98] width 23 height 17
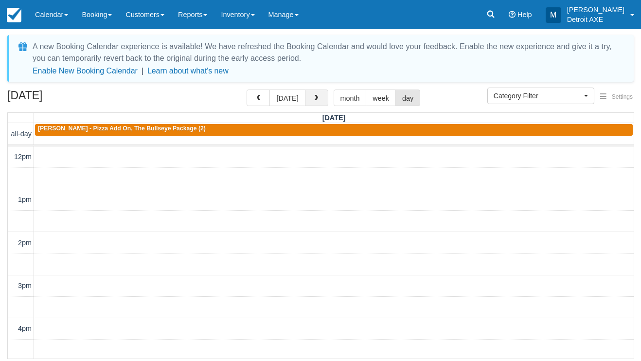
click at [325, 100] on button "button" at bounding box center [316, 98] width 23 height 17
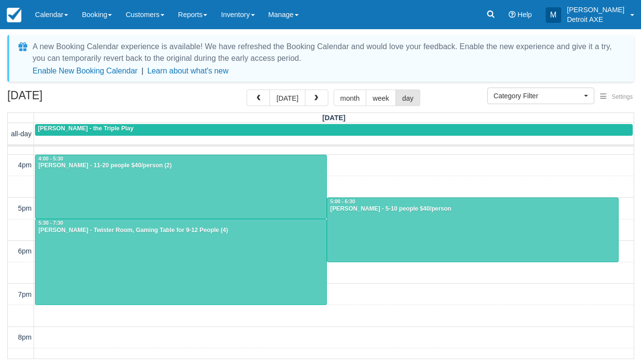
scroll to position [164, 0]
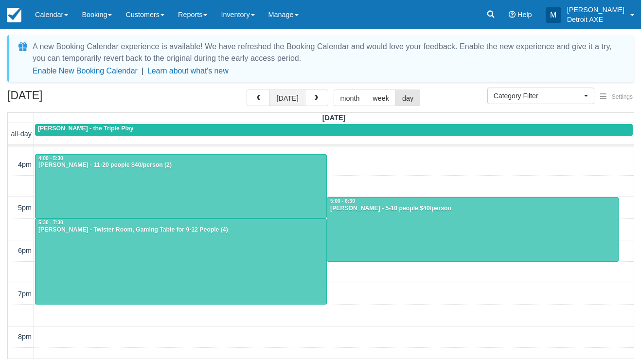
click at [289, 103] on button "[DATE]" at bounding box center [288, 98] width 36 height 17
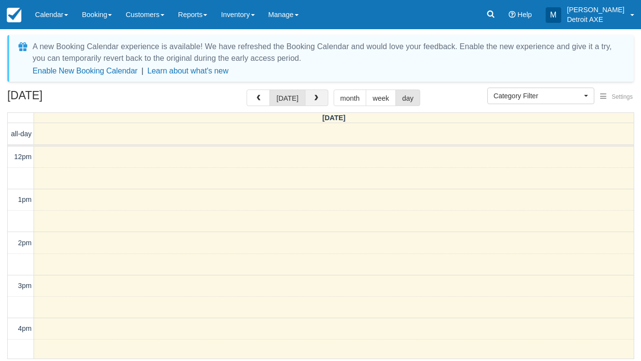
click at [313, 99] on span "button" at bounding box center [316, 98] width 7 height 7
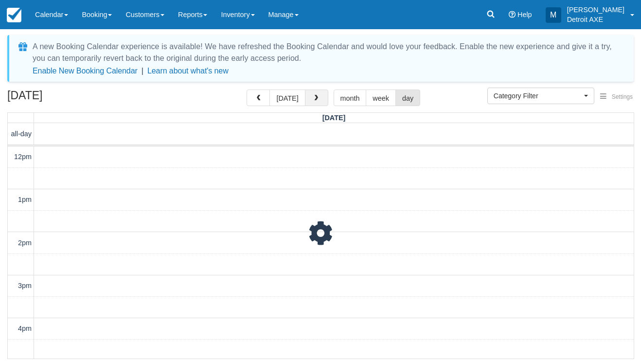
click at [313, 99] on span "button" at bounding box center [316, 98] width 7 height 7
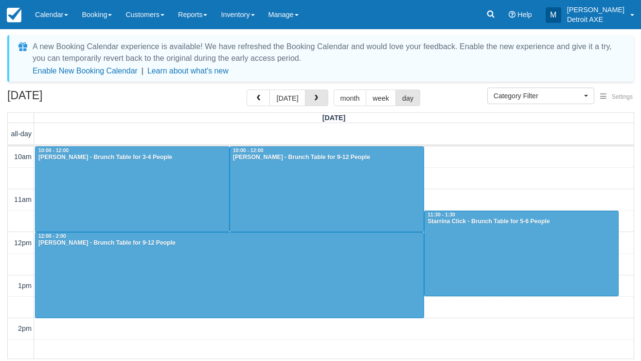
click at [313, 99] on span "button" at bounding box center [316, 98] width 7 height 7
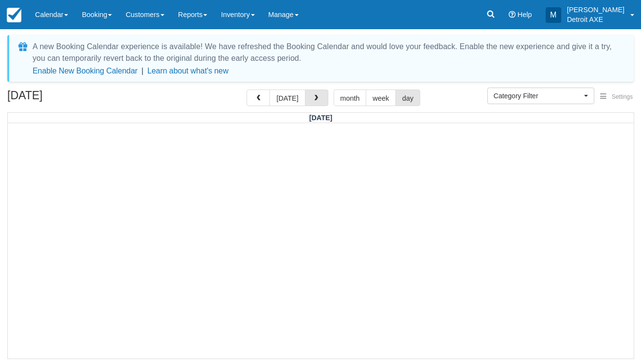
click at [313, 99] on span "button" at bounding box center [316, 98] width 7 height 7
click at [314, 99] on span "button" at bounding box center [316, 98] width 7 height 7
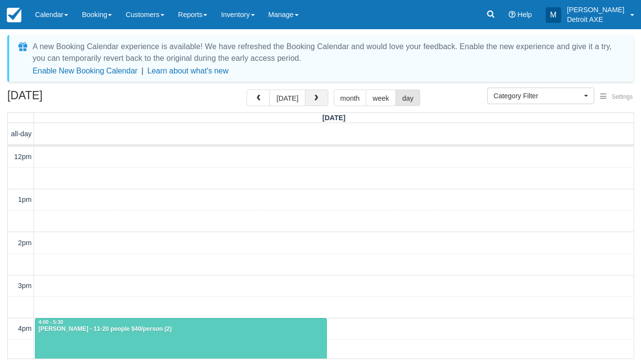
click at [314, 99] on span "button" at bounding box center [316, 98] width 7 height 7
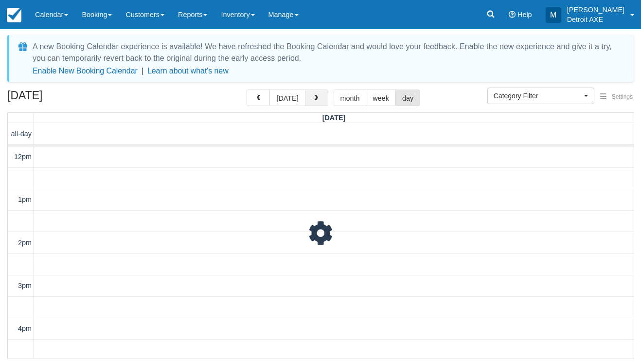
click at [314, 99] on span "button" at bounding box center [316, 98] width 7 height 7
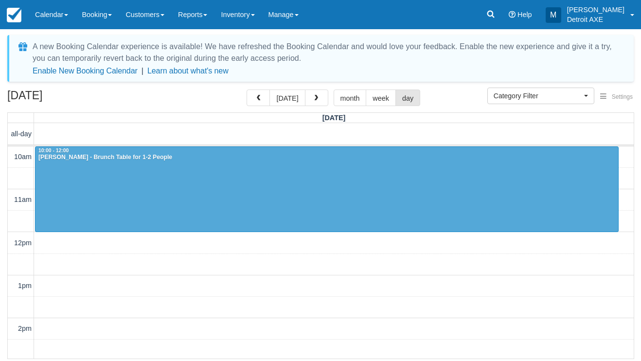
scroll to position [281, 0]
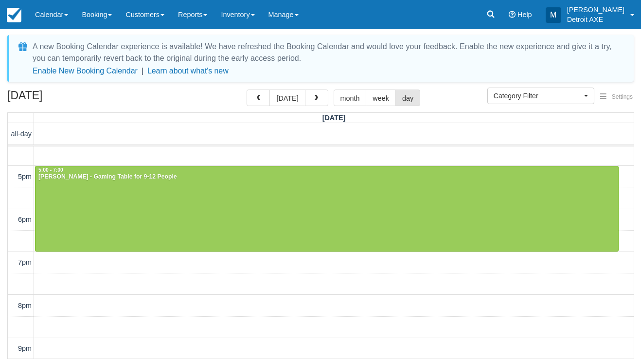
click at [314, 99] on span "button" at bounding box center [316, 98] width 7 height 7
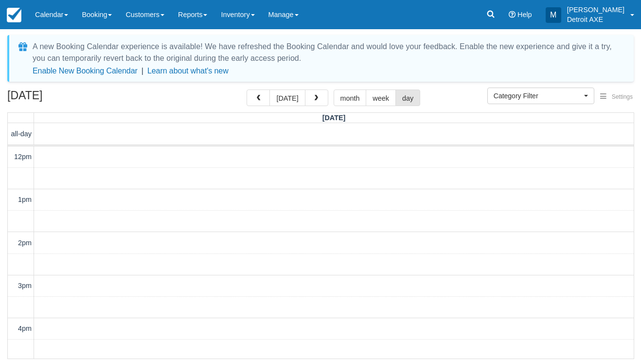
scroll to position [281, 0]
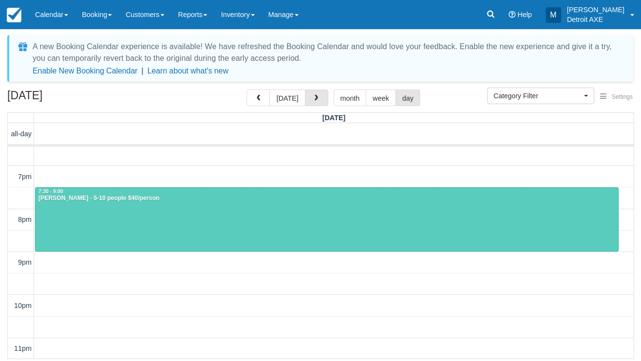
click at [314, 99] on span "button" at bounding box center [316, 98] width 7 height 7
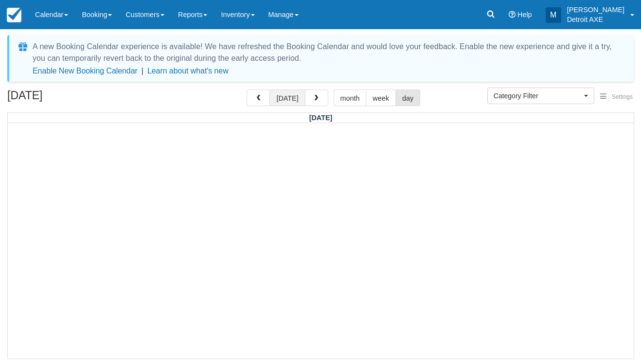
click at [288, 98] on button "today" at bounding box center [288, 98] width 36 height 17
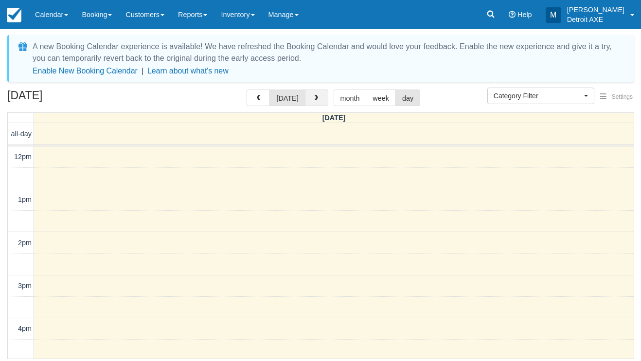
click at [314, 100] on span "button" at bounding box center [316, 98] width 7 height 7
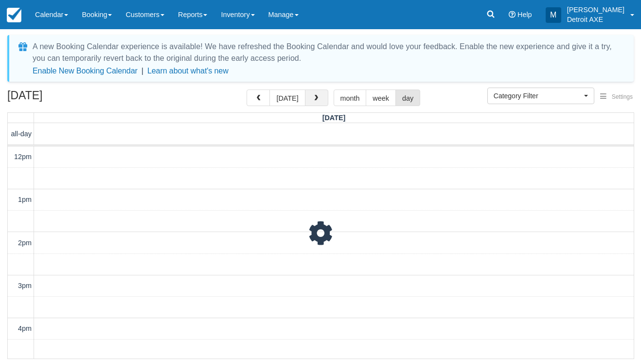
click at [314, 100] on span "button" at bounding box center [316, 98] width 7 height 7
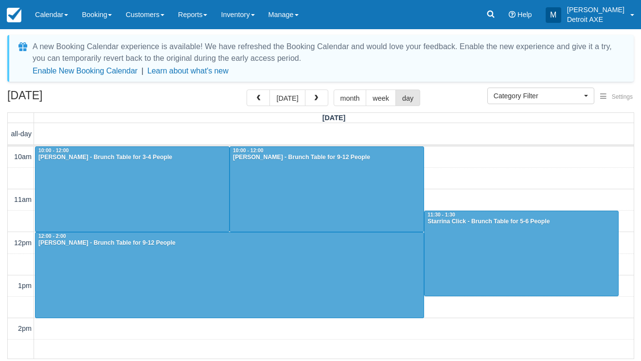
click at [314, 100] on span "button" at bounding box center [316, 98] width 7 height 7
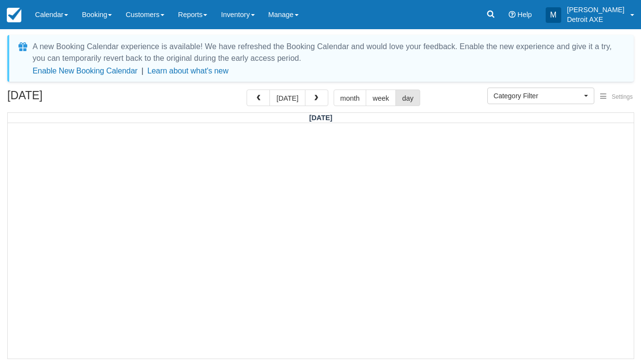
click at [314, 100] on span "button" at bounding box center [316, 98] width 7 height 7
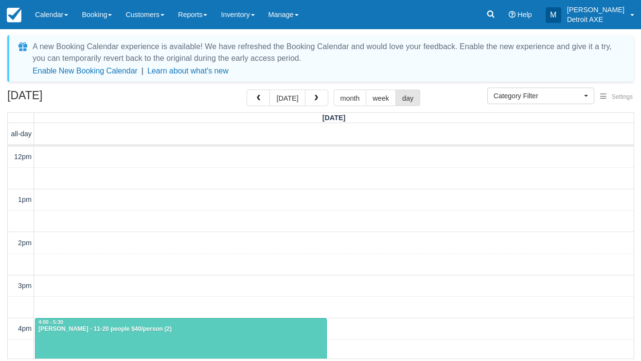
click at [314, 100] on span "button" at bounding box center [316, 98] width 7 height 7
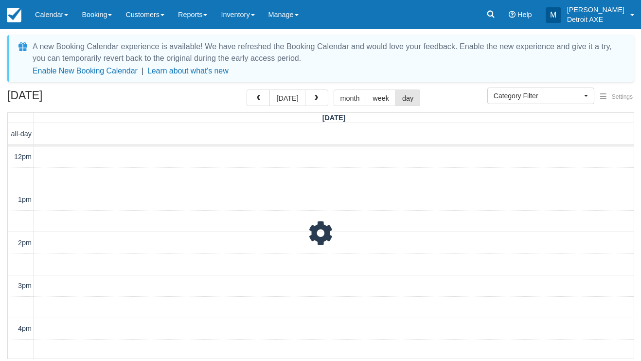
scroll to position [281, 0]
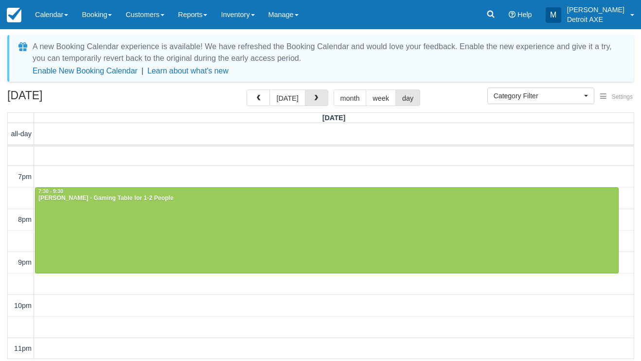
click at [314, 100] on span "button" at bounding box center [316, 98] width 7 height 7
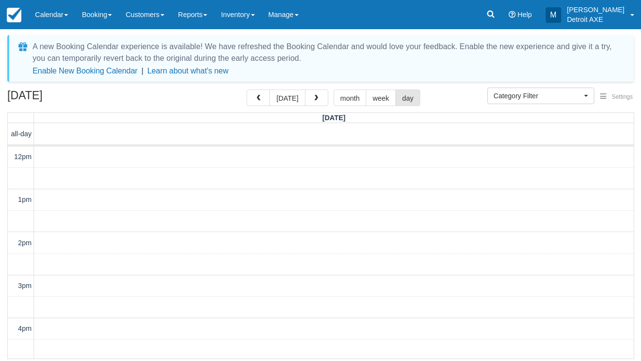
scroll to position [281, 0]
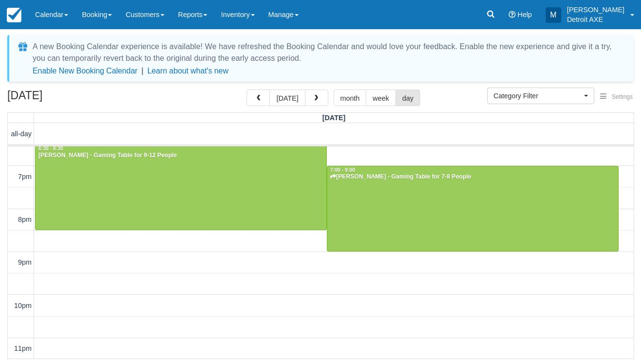
click at [380, 198] on div at bounding box center [473, 208] width 291 height 85
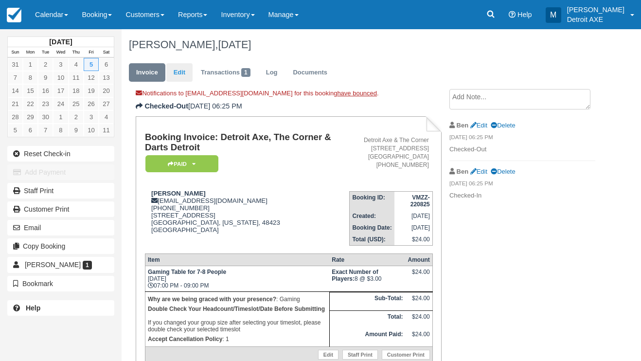
click at [185, 70] on link "Edit" at bounding box center [179, 72] width 26 height 19
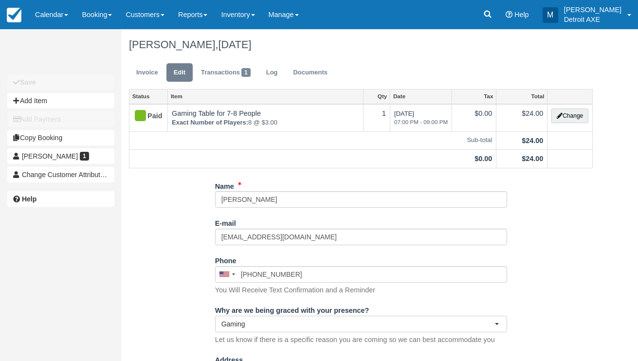
select select "Gaming"
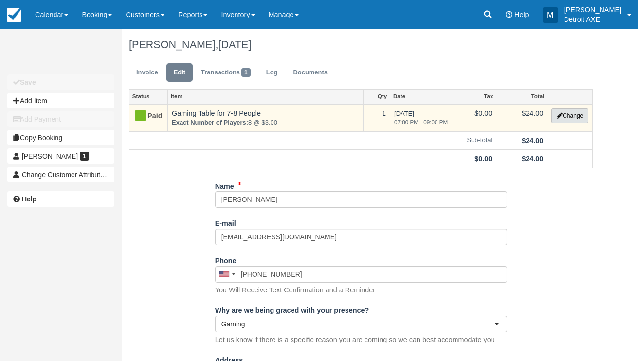
click at [570, 117] on button "Change" at bounding box center [569, 116] width 37 height 15
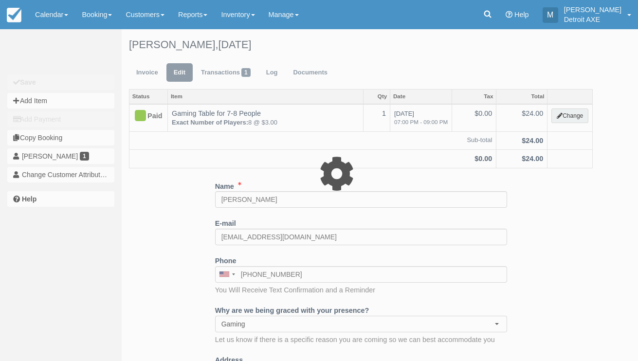
select select "6"
type input "24.00"
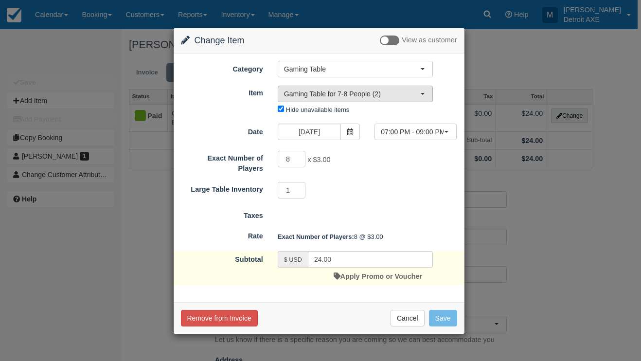
click at [347, 98] on span "Gaming Table for 7-8 People (2)" at bounding box center [352, 94] width 136 height 10
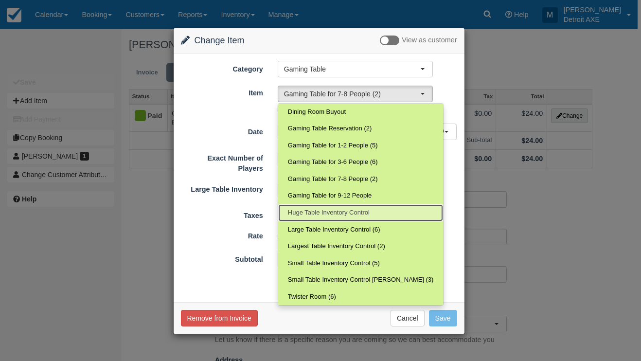
click at [330, 205] on link "Huge Table Inventory Control" at bounding box center [360, 212] width 165 height 17
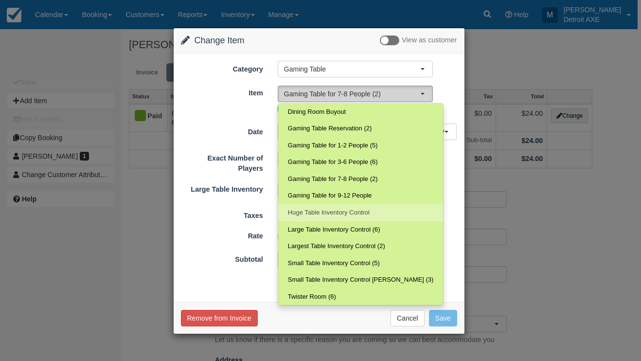
select select "181"
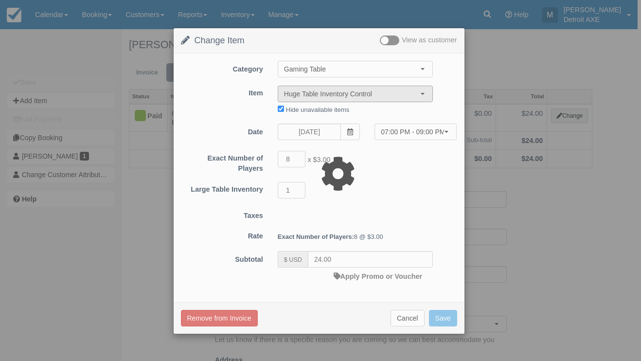
type input "0.00"
select select "16:00"
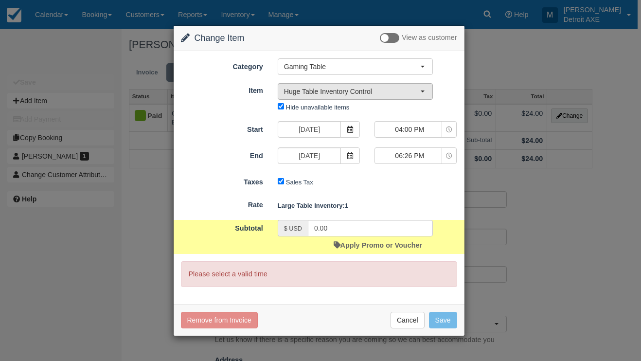
click at [360, 99] on button "Huge Table Inventory Control" at bounding box center [355, 91] width 155 height 17
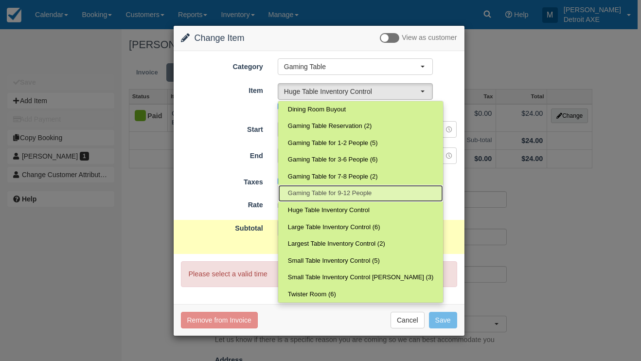
click at [343, 191] on span "Gaming Table for 9-12 People" at bounding box center [330, 193] width 84 height 9
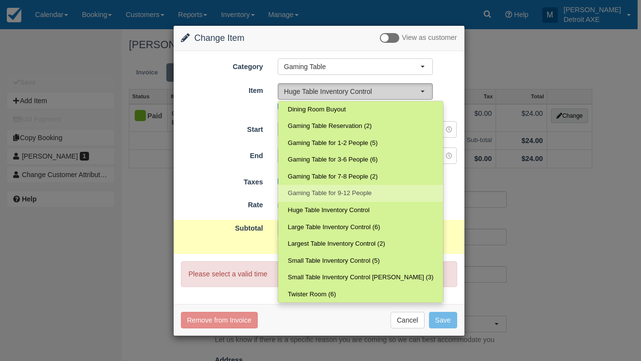
select select "182"
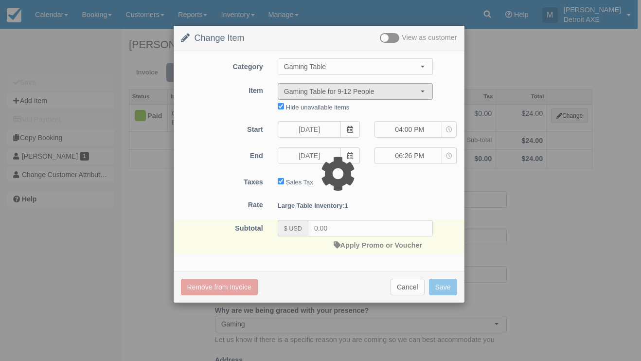
type input "27.00"
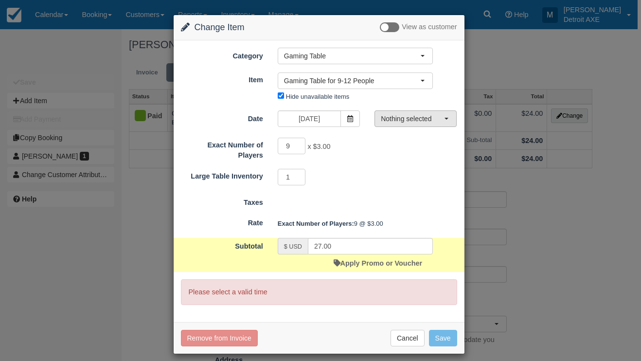
click at [411, 117] on span "Nothing selected" at bounding box center [412, 119] width 63 height 10
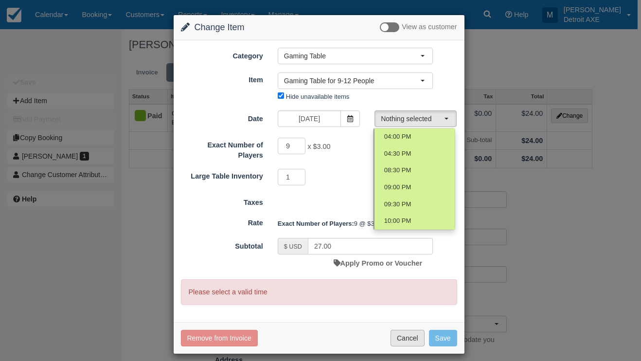
click at [395, 338] on button "Cancel" at bounding box center [408, 338] width 34 height 17
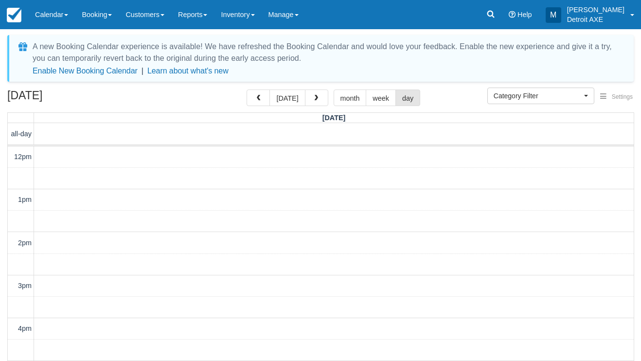
select select
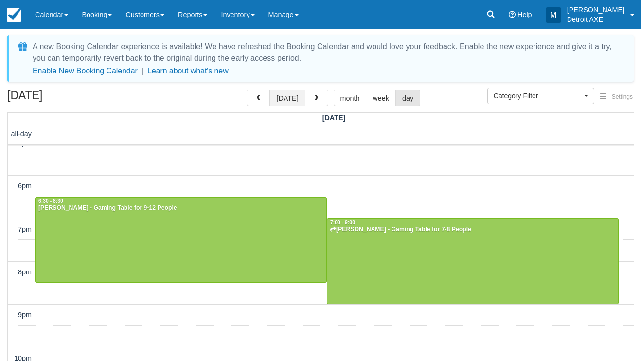
click at [292, 101] on button "today" at bounding box center [288, 98] width 36 height 17
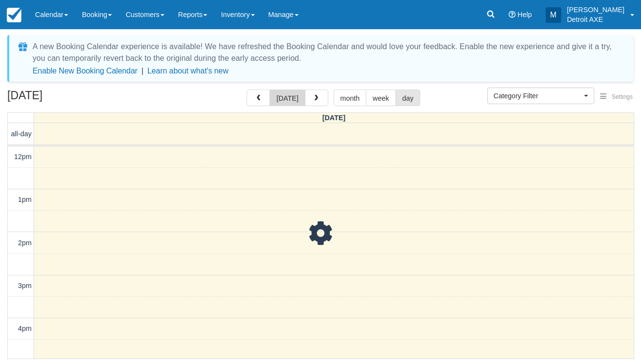
scroll to position [258, 0]
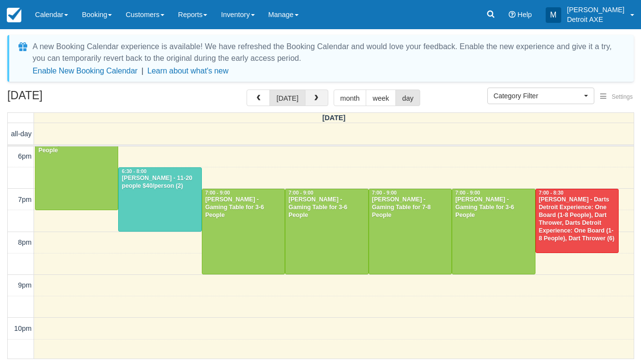
click at [320, 96] on button "button" at bounding box center [316, 98] width 23 height 17
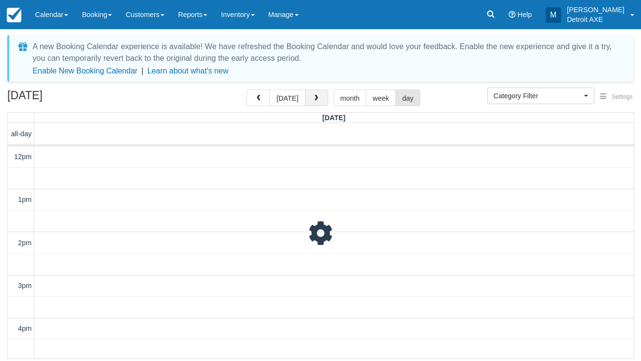
click at [320, 96] on button "button" at bounding box center [316, 98] width 23 height 17
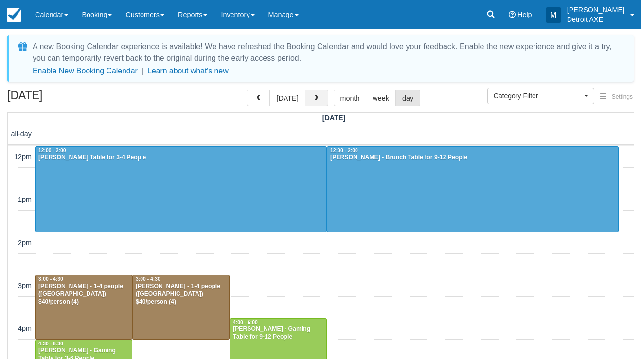
scroll to position [258, 0]
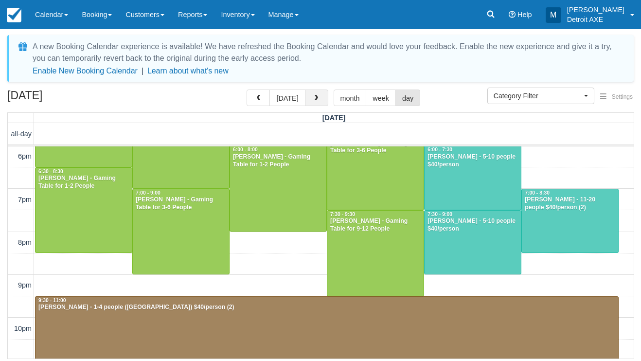
click at [320, 96] on button "button" at bounding box center [316, 98] width 23 height 17
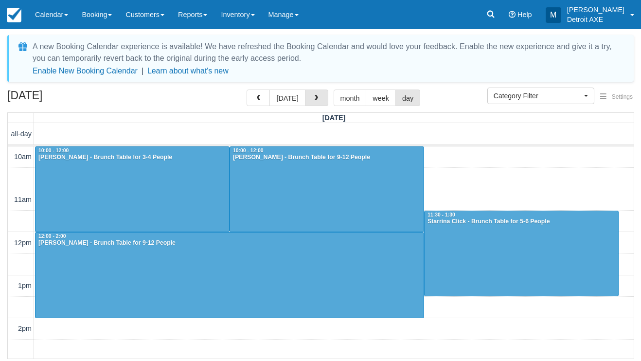
click at [320, 96] on button "button" at bounding box center [316, 98] width 23 height 17
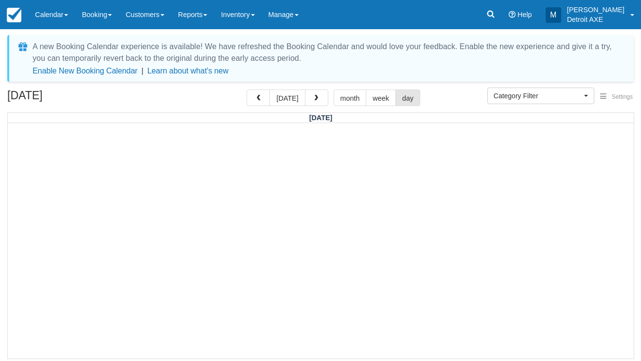
click at [320, 96] on button "button" at bounding box center [316, 98] width 23 height 17
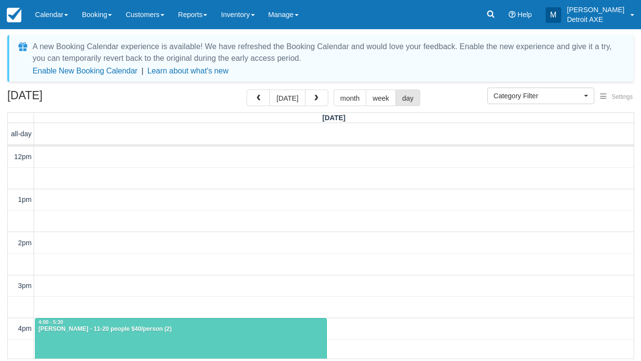
scroll to position [281, 0]
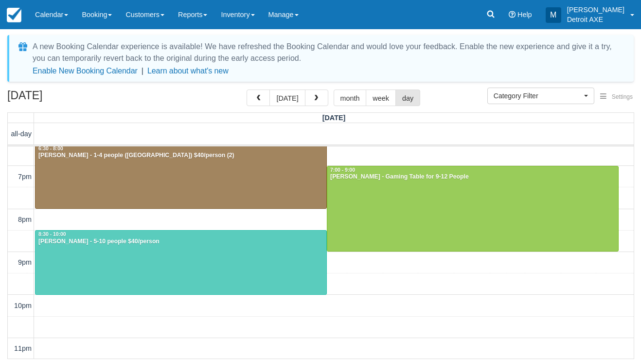
click at [320, 96] on button "button" at bounding box center [316, 98] width 23 height 17
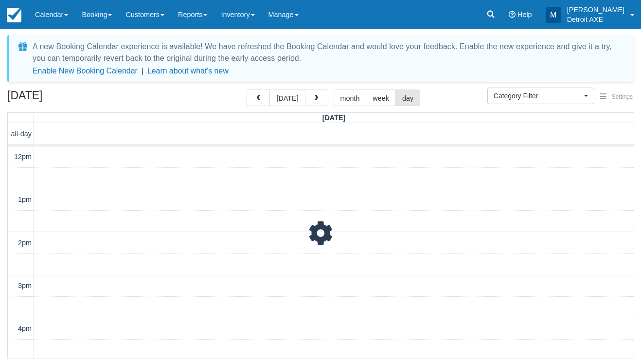
scroll to position [281, 0]
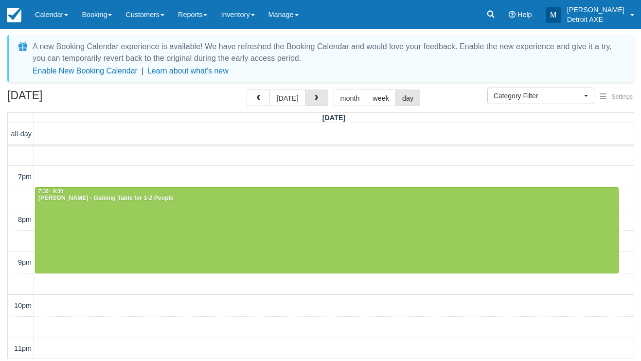
click at [320, 96] on button "button" at bounding box center [316, 98] width 23 height 17
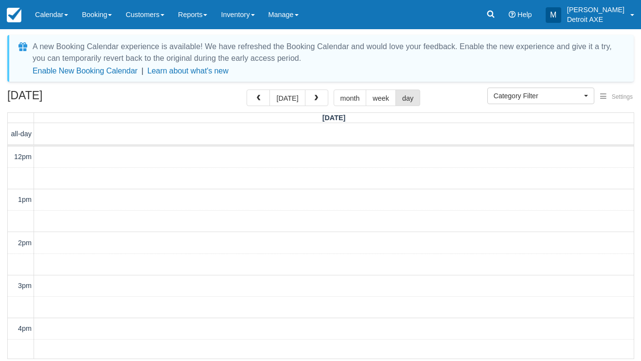
scroll to position [281, 0]
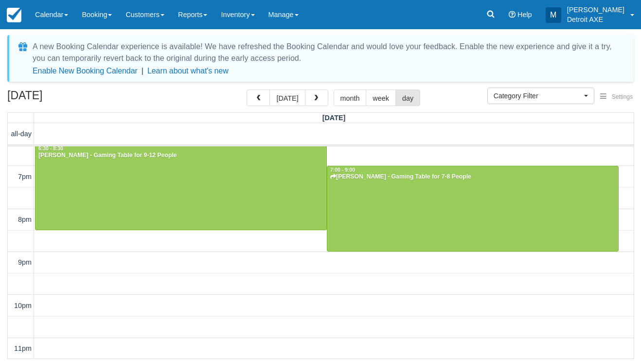
click at [344, 205] on div at bounding box center [473, 208] width 291 height 85
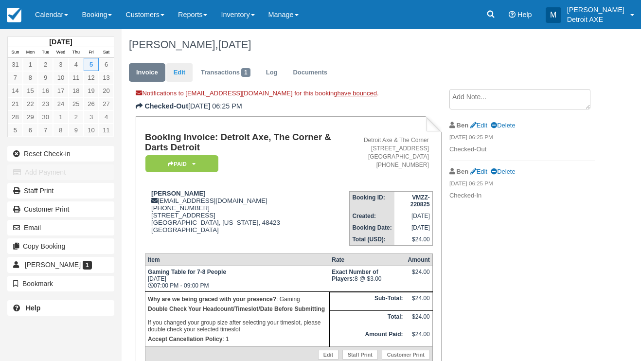
click at [179, 79] on link "Edit" at bounding box center [179, 72] width 26 height 19
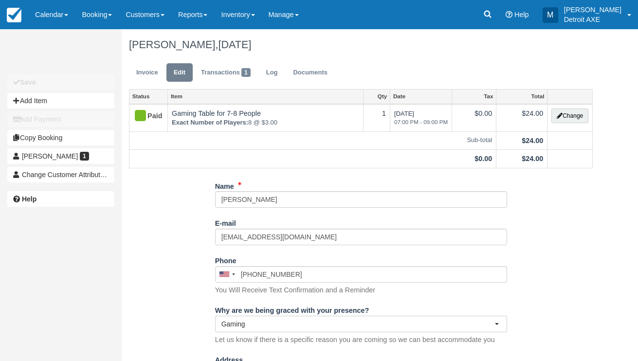
select select "Gaming"
click at [109, 100] on button "Add Item" at bounding box center [60, 101] width 107 height 16
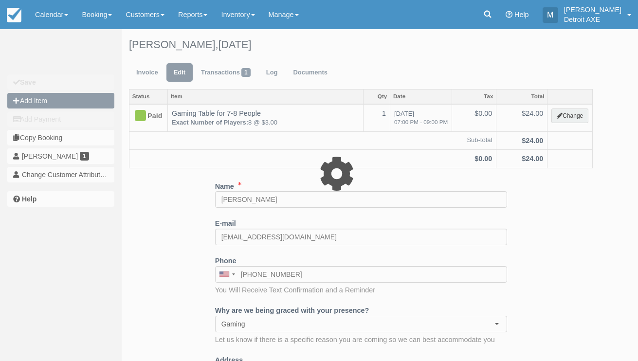
type input "0.00"
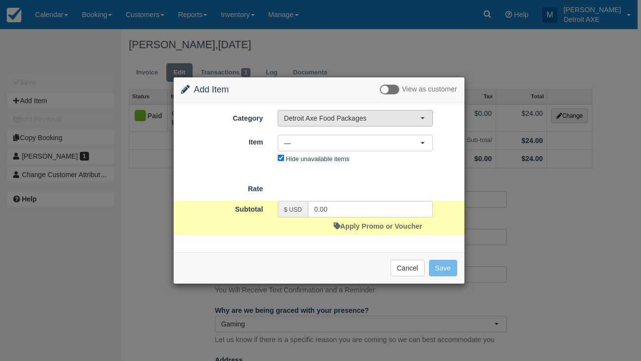
click at [363, 119] on span "Detroit Axe Food Packages" at bounding box center [352, 118] width 136 height 10
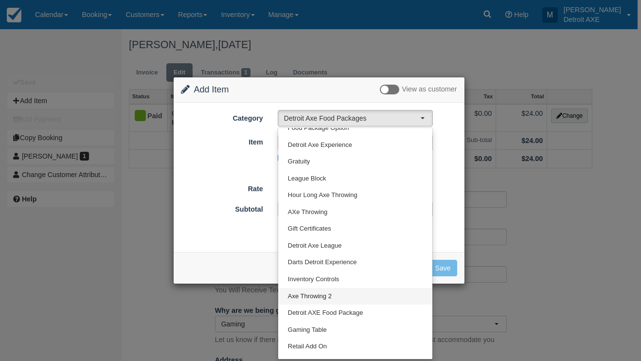
scroll to position [93, 0]
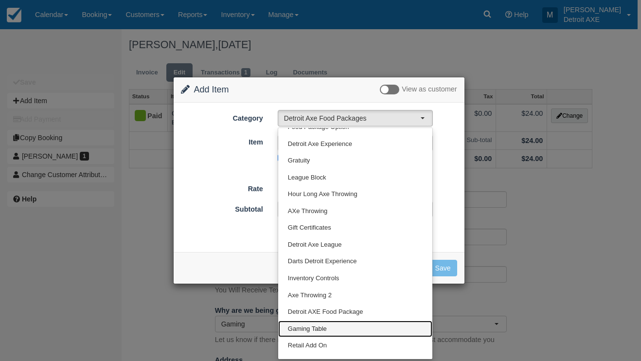
click at [323, 330] on link "Gaming Table" at bounding box center [355, 329] width 154 height 17
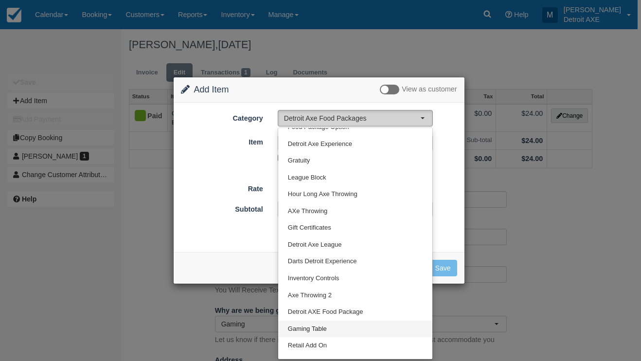
select select "6"
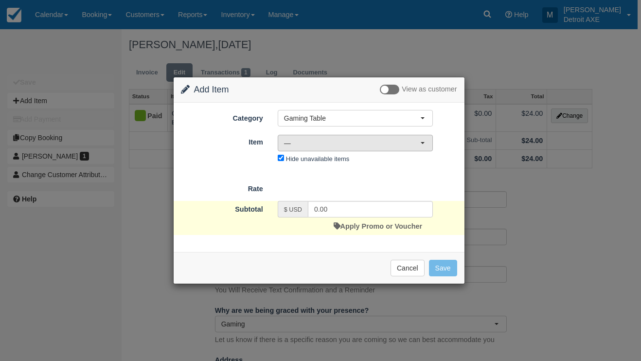
click at [359, 141] on span "—" at bounding box center [352, 143] width 136 height 10
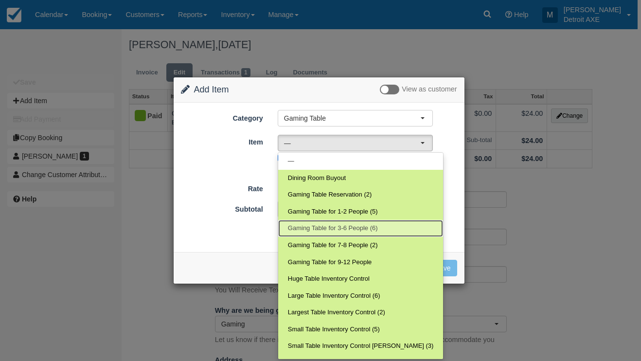
click at [356, 225] on span "Gaming Table for 3-6 People (6)" at bounding box center [333, 228] width 90 height 9
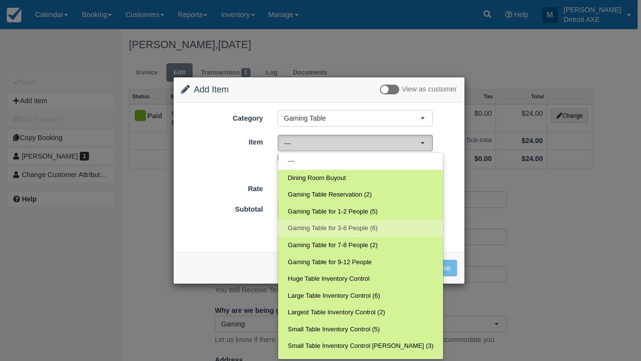
select select "29"
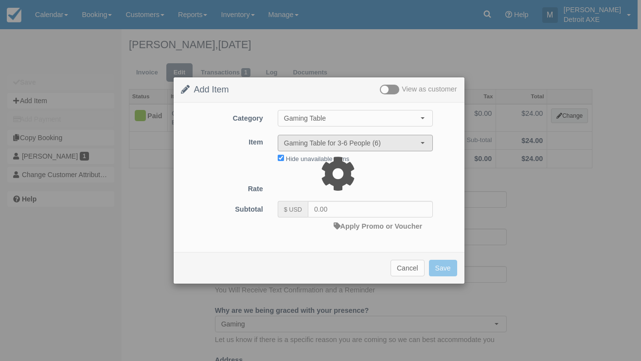
type input "9.00"
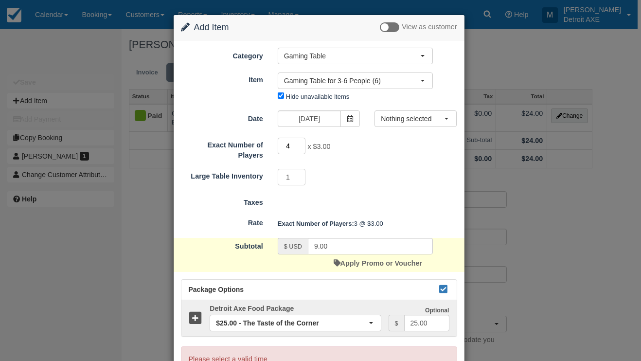
click at [300, 144] on input "4" at bounding box center [292, 146] width 28 height 17
type input "5"
click at [300, 144] on input "5" at bounding box center [292, 146] width 28 height 17
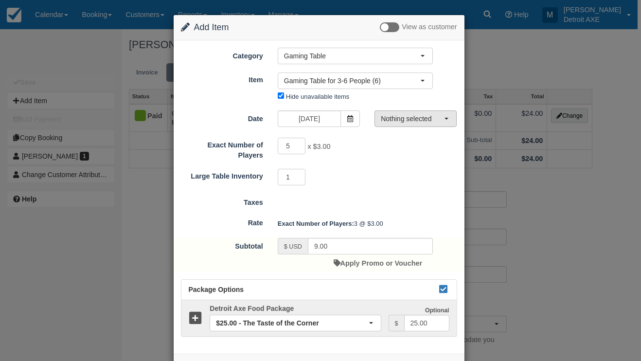
click at [410, 126] on button "Nothing selected" at bounding box center [416, 118] width 82 height 17
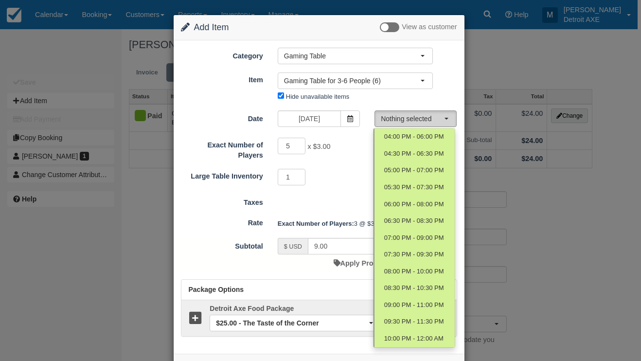
type input "15.00"
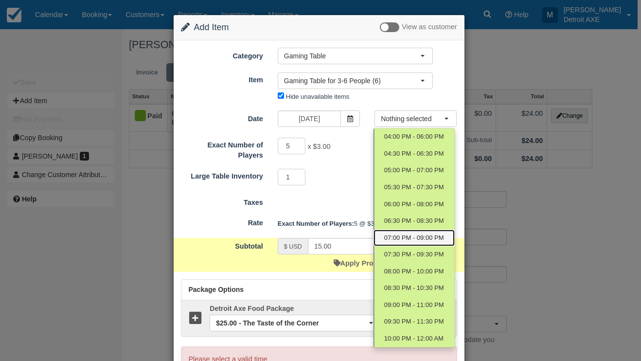
click at [412, 238] on span "07:00 PM - 09:00 PM" at bounding box center [414, 238] width 60 height 9
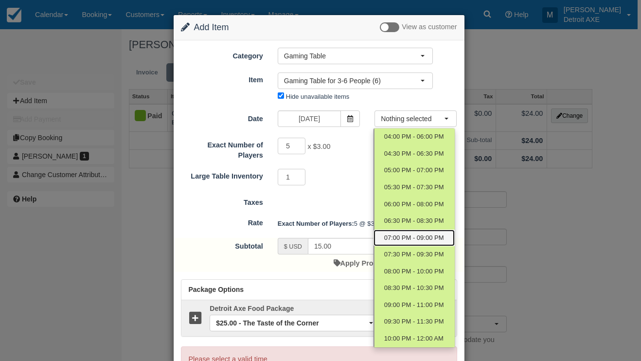
click at [407, 237] on span "07:00 PM - 09:00 PM" at bounding box center [414, 238] width 60 height 9
click at [338, 187] on div "1 Required.Maximum of 1" at bounding box center [356, 178] width 170 height 19
click at [364, 183] on div "1 Required.Maximum of 1" at bounding box center [356, 178] width 170 height 19
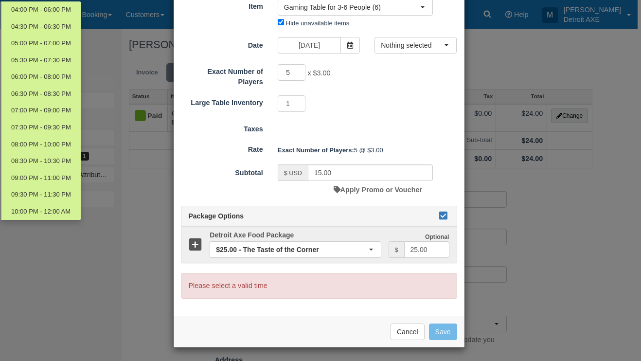
scroll to position [73, 0]
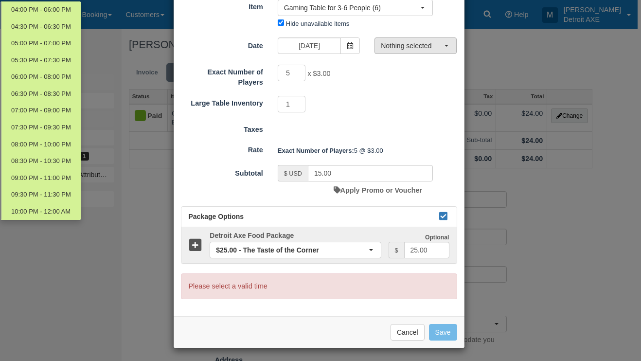
click at [437, 49] on span "Nothing selected" at bounding box center [412, 46] width 63 height 10
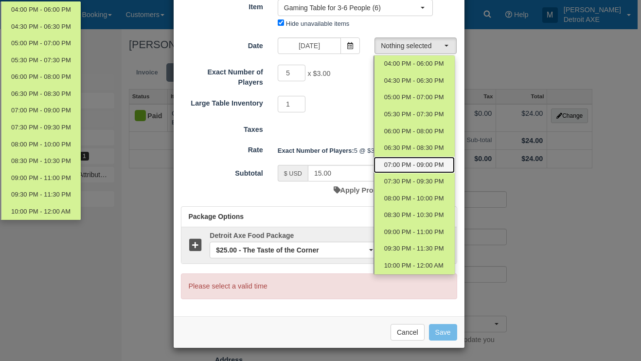
click at [410, 167] on span "07:00 PM - 09:00 PM" at bounding box center [414, 165] width 60 height 9
select select "6"
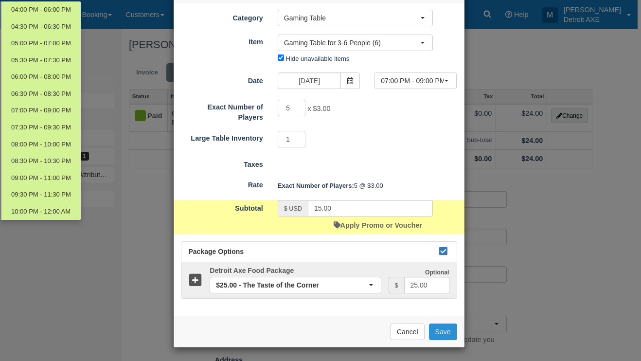
click at [440, 332] on button "Save" at bounding box center [443, 332] width 28 height 17
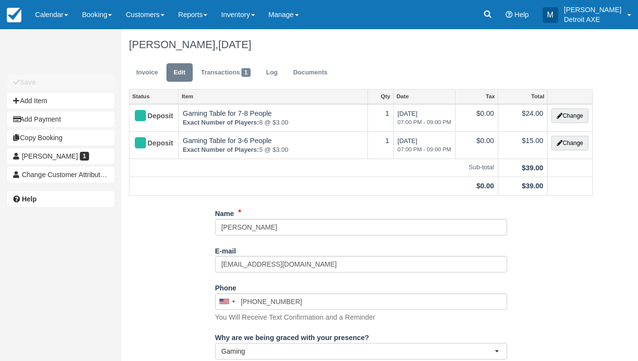
select select "Gaming"
click at [54, 99] on button "Add Item" at bounding box center [60, 101] width 107 height 16
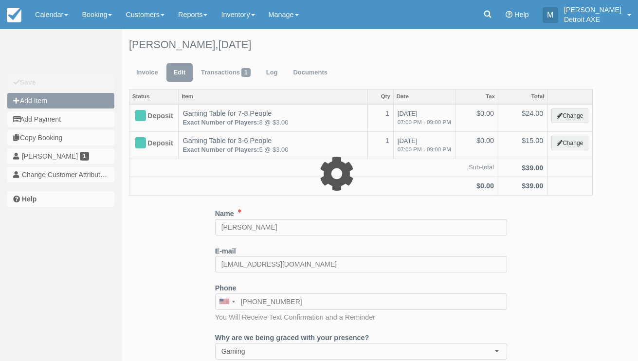
type input "0.00"
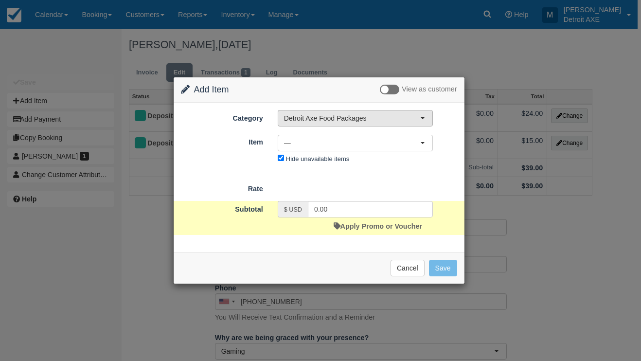
click at [368, 124] on button "Detroit Axe Food Packages" at bounding box center [355, 118] width 155 height 17
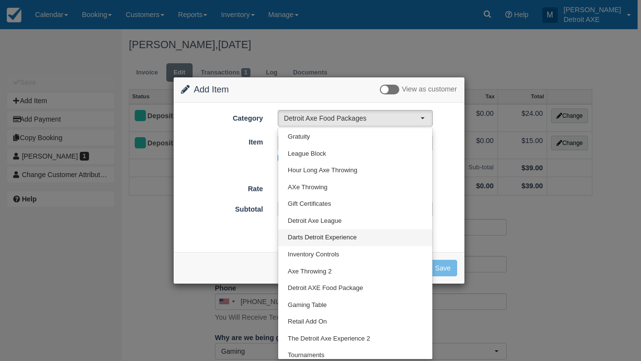
scroll to position [116, 0]
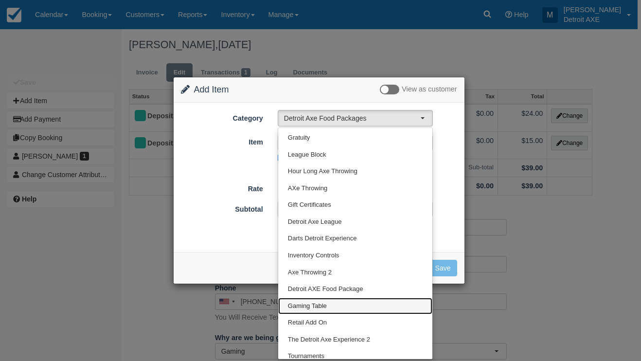
click at [331, 298] on link "Gaming Table" at bounding box center [355, 306] width 154 height 17
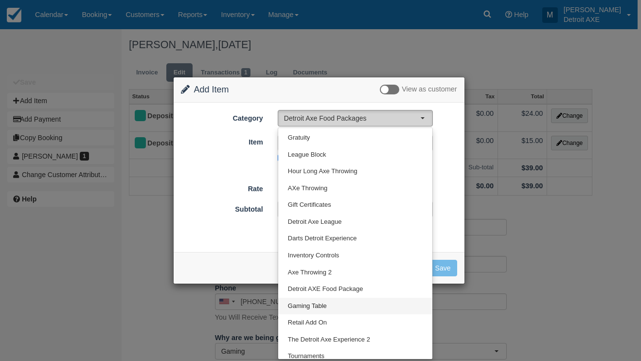
select select "6"
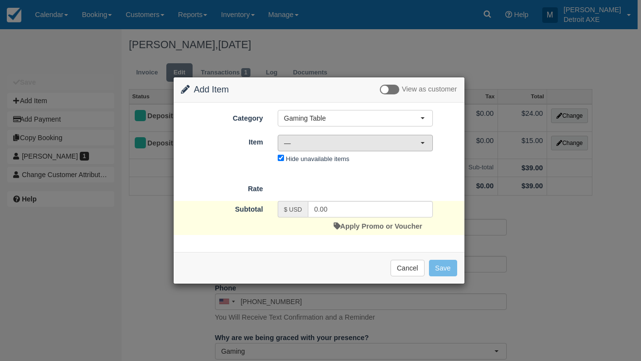
click at [330, 141] on span "—" at bounding box center [352, 143] width 136 height 10
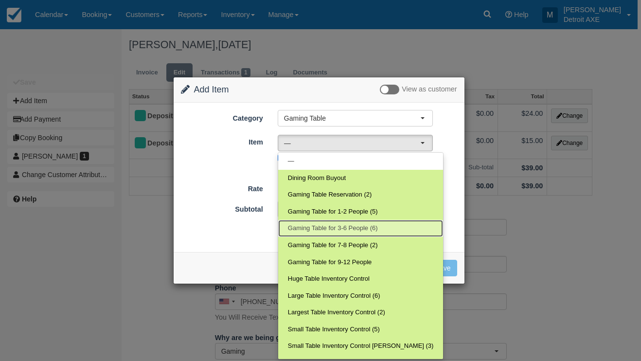
click at [362, 222] on link "Gaming Table for 3-6 People (6)" at bounding box center [360, 228] width 165 height 17
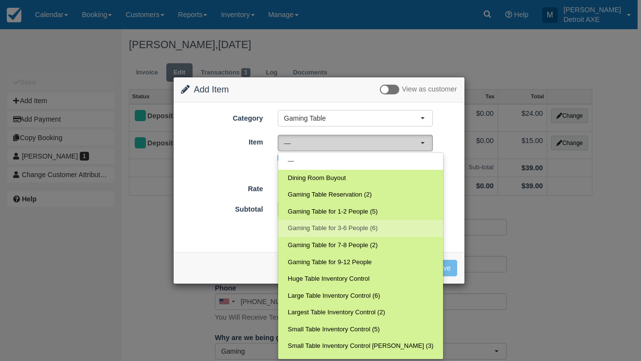
select select "29"
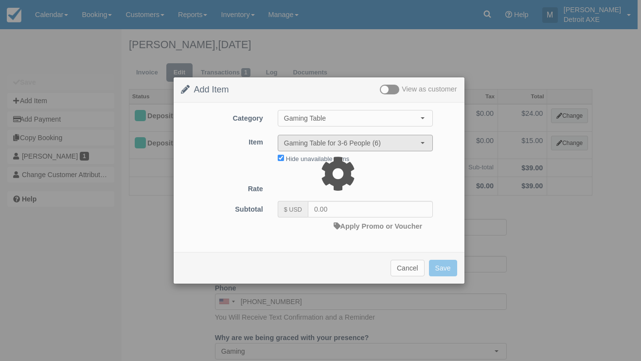
type input "9.00"
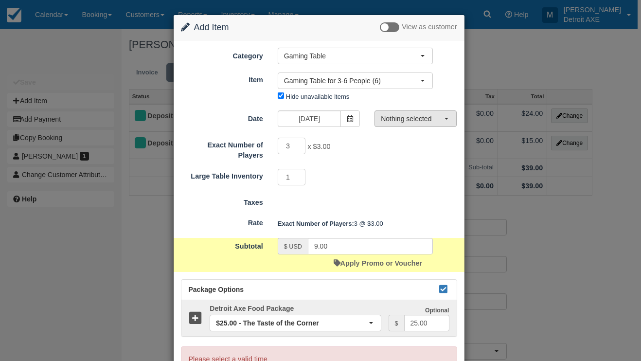
click at [416, 120] on span "Nothing selected" at bounding box center [412, 119] width 63 height 10
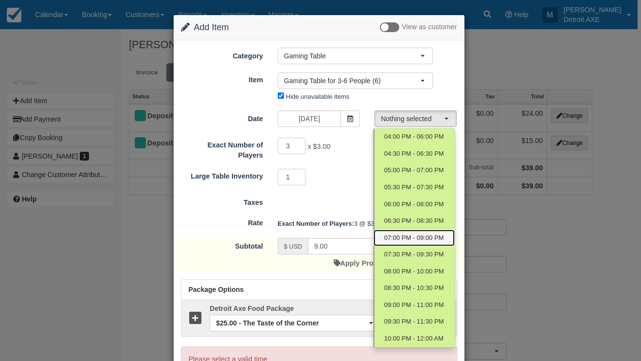
click at [422, 235] on span "07:00 PM - 09:00 PM" at bounding box center [414, 238] width 60 height 9
select select "6"
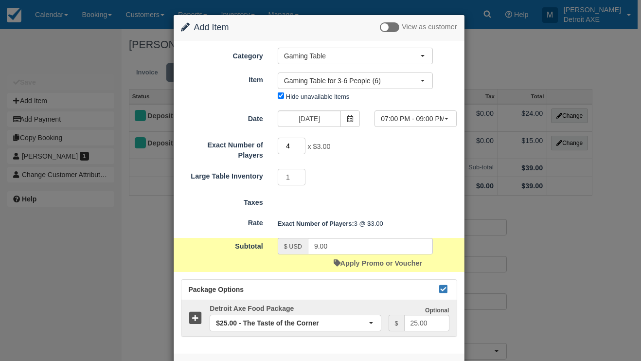
click at [301, 145] on input "4" at bounding box center [292, 146] width 28 height 17
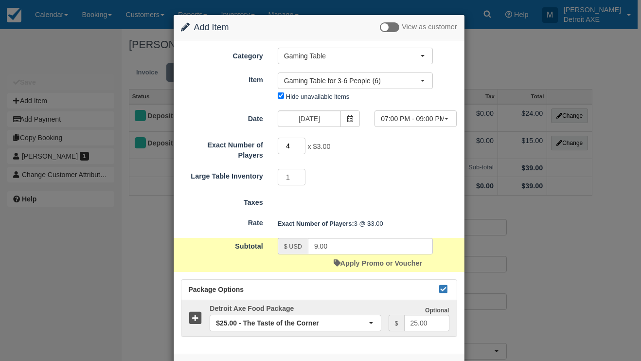
type input "5"
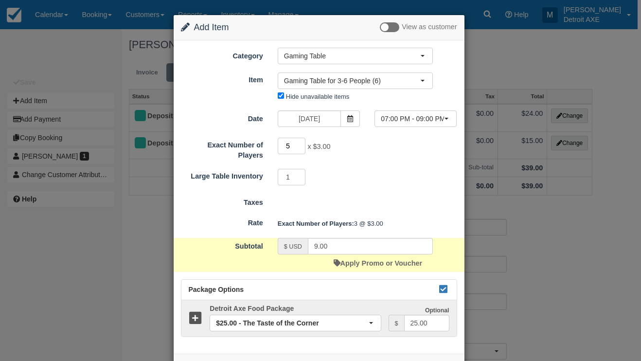
click at [301, 145] on input "5" at bounding box center [292, 146] width 28 height 17
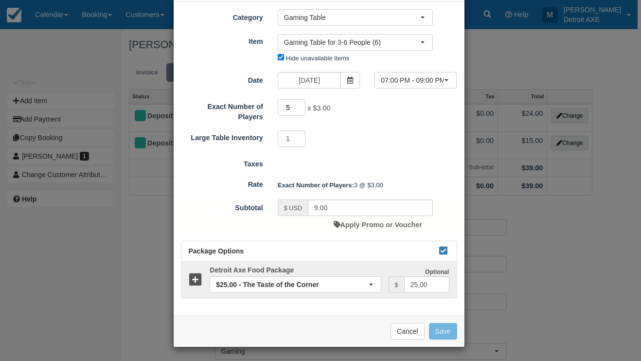
type input "15.00"
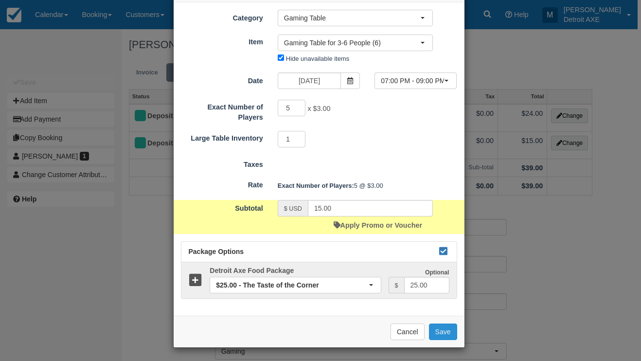
click at [439, 326] on button "Save" at bounding box center [443, 332] width 28 height 17
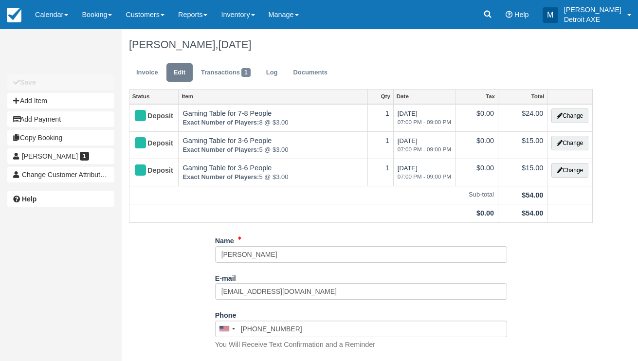
select select "Gaming"
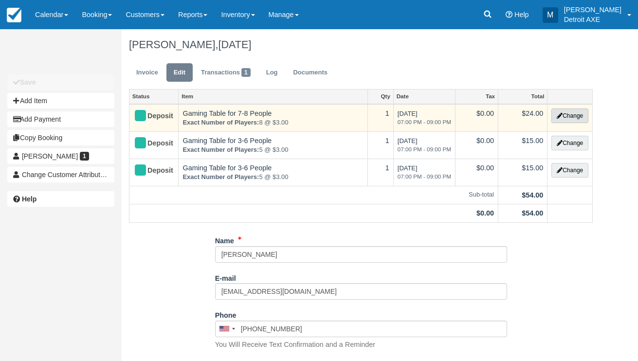
click at [564, 117] on button "Change" at bounding box center [569, 116] width 37 height 15
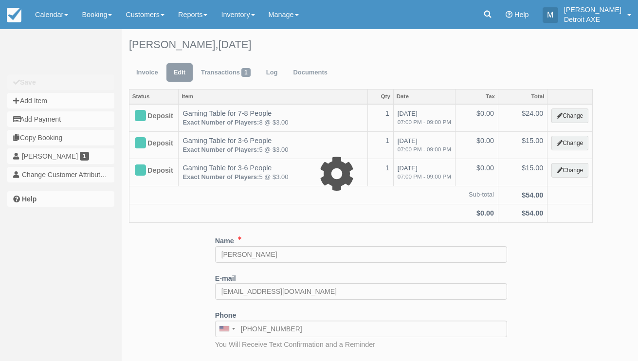
select select "6"
type input "24.00"
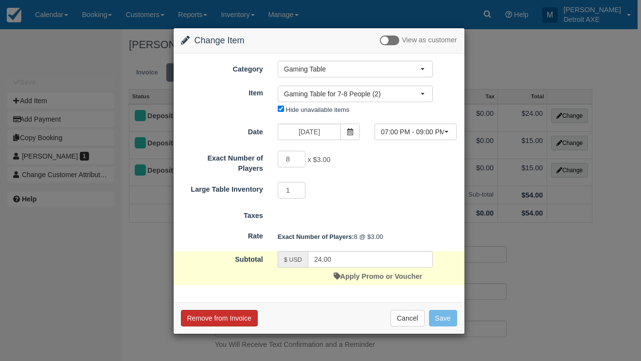
click at [235, 314] on button "Remove from Invoice" at bounding box center [219, 318] width 77 height 17
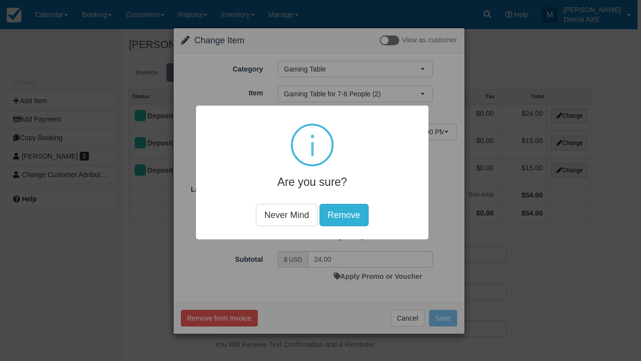
click at [350, 213] on button "Remove" at bounding box center [344, 215] width 49 height 22
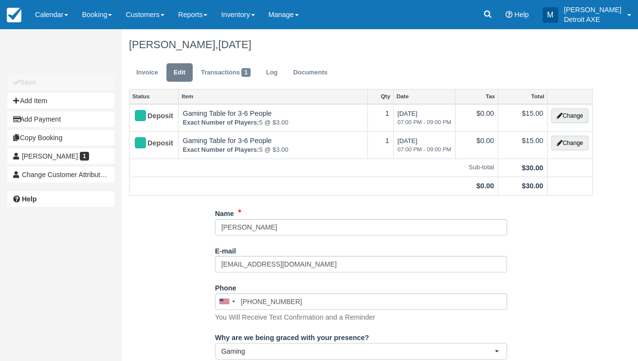
select select "Gaming"
click at [150, 76] on link "Invoice" at bounding box center [147, 72] width 37 height 19
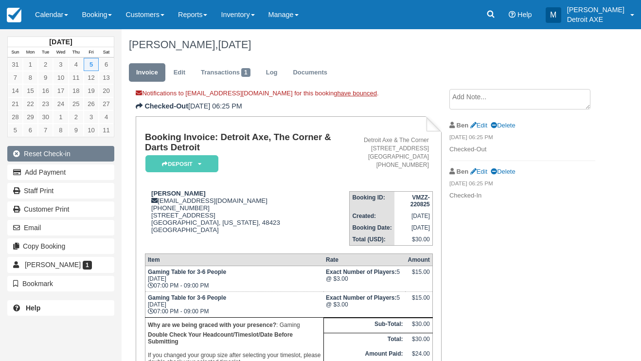
click at [81, 153] on button "Reset Check-in" at bounding box center [60, 154] width 107 height 16
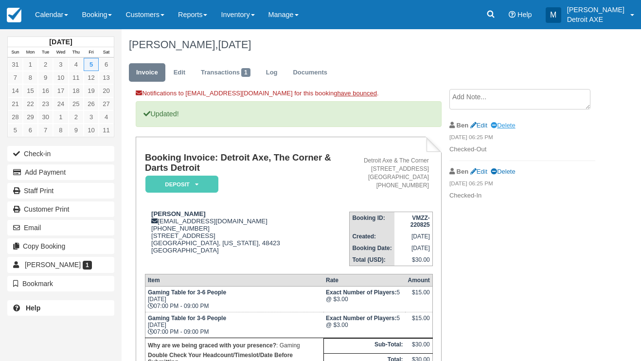
click at [506, 125] on link "Delete" at bounding box center [503, 125] width 24 height 7
click at [504, 127] on link "Delete" at bounding box center [503, 125] width 24 height 7
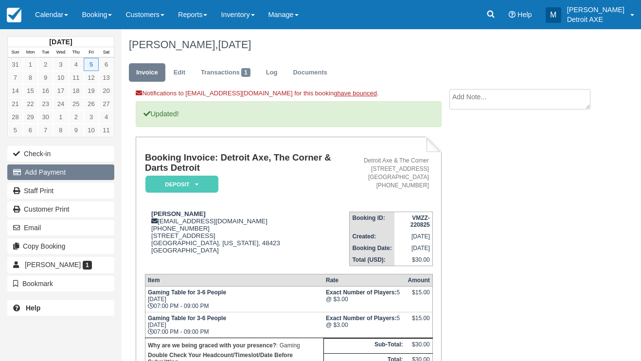
click at [66, 175] on button "Add Payment" at bounding box center [60, 173] width 107 height 16
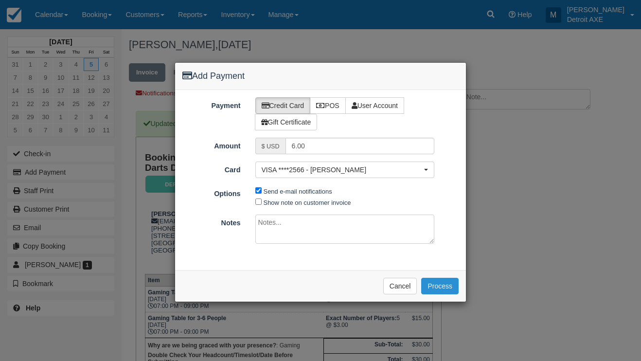
click at [438, 281] on button "Process" at bounding box center [439, 286] width 37 height 17
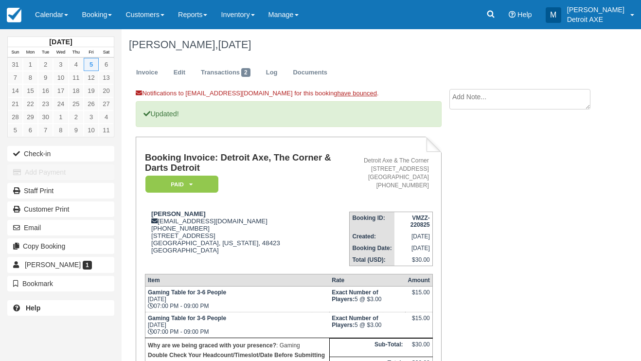
click at [470, 185] on div "Notifications to ric@detroitaxe.com for this booking have bounced . Updated! Bo…" at bounding box center [362, 277] width 481 height 377
click at [57, 22] on link "Calendar" at bounding box center [51, 14] width 47 height 29
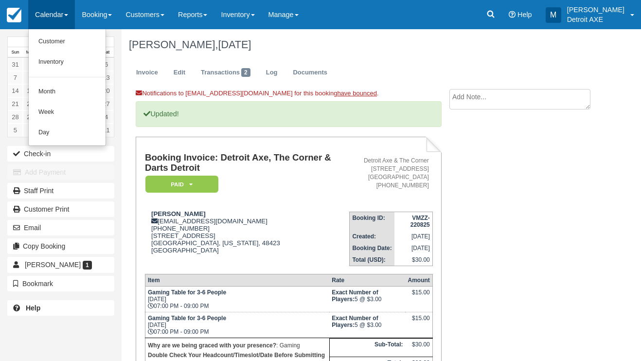
click at [70, 128] on link "Day" at bounding box center [67, 133] width 77 height 20
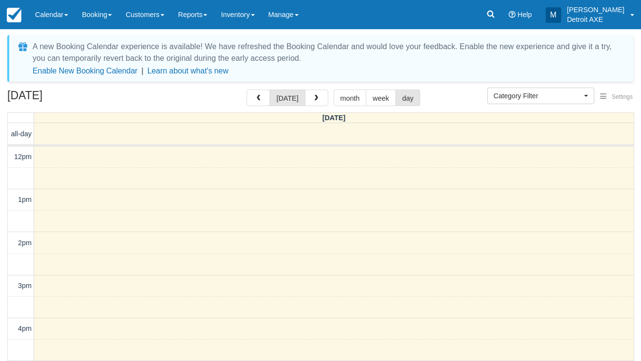
select select
